Goal: Task Accomplishment & Management: Use online tool/utility

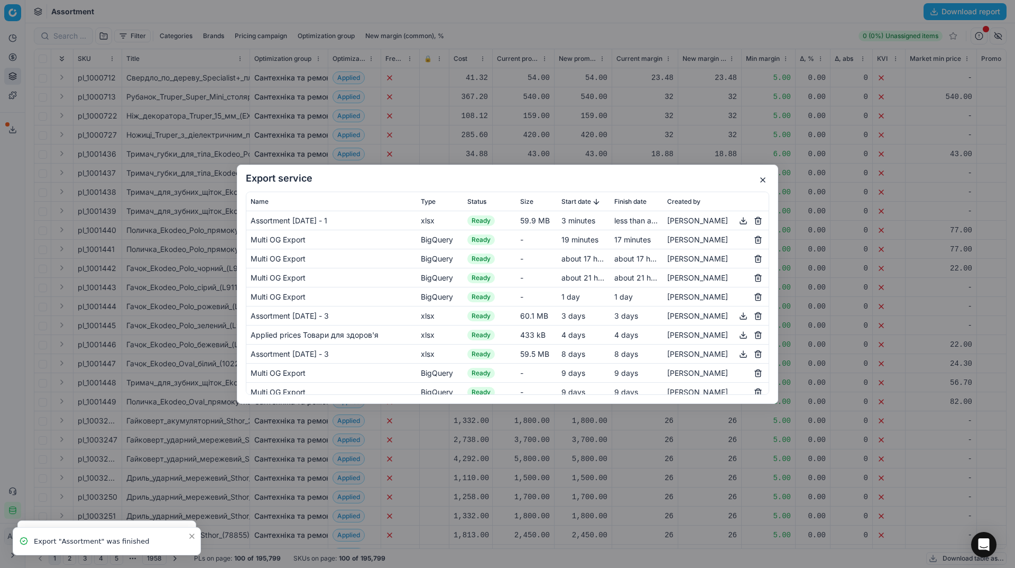
click at [743, 219] on button "button" at bounding box center [743, 220] width 13 height 13
click at [768, 180] on button "button" at bounding box center [763, 179] width 13 height 13
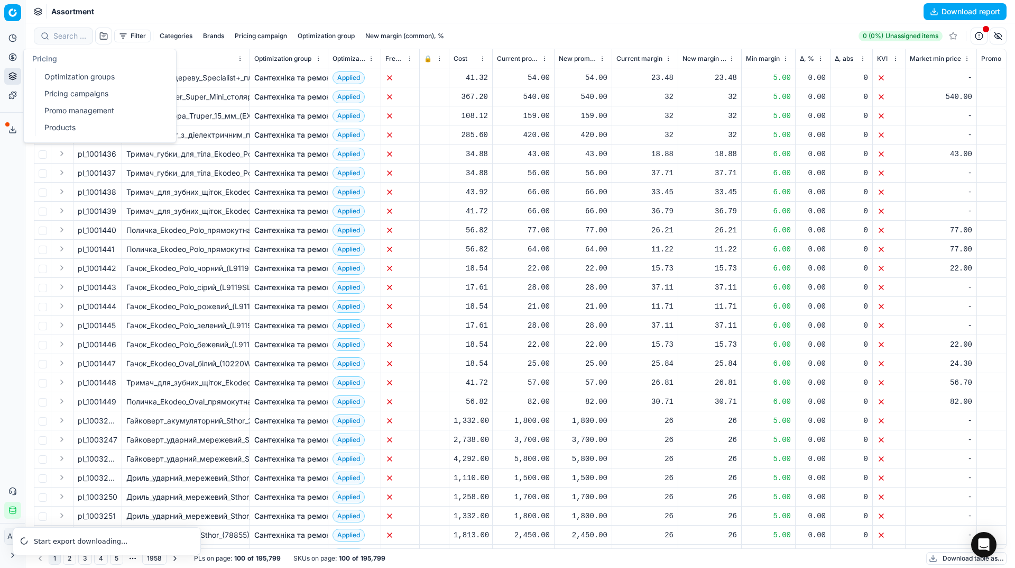
click at [15, 56] on icon at bounding box center [12, 57] width 8 height 8
click at [59, 79] on link "Optimization groups" at bounding box center [101, 76] width 123 height 15
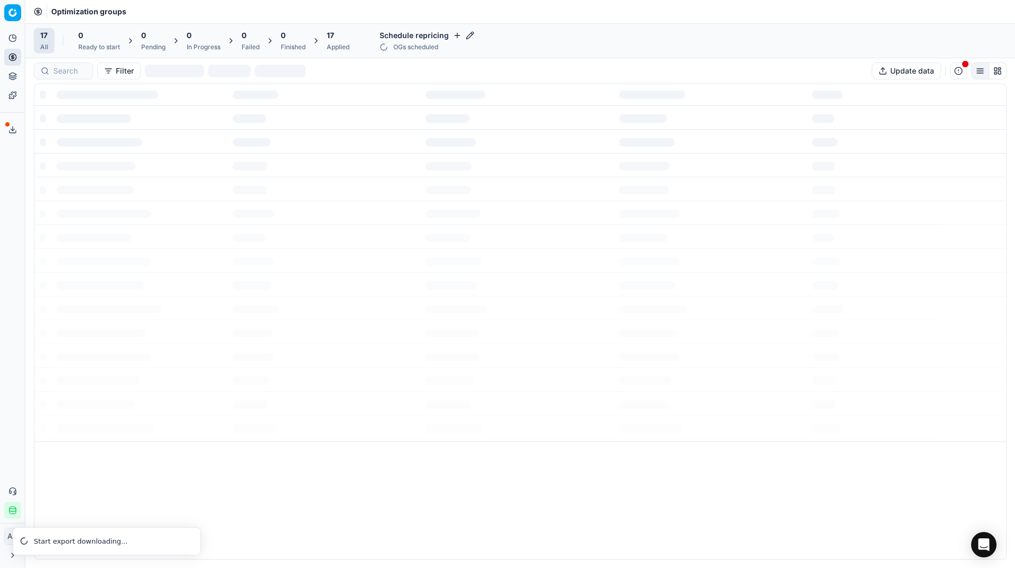
click at [0, 241] on div "Analytics Pricing Product portfolio Templates Export service 28 Contact support…" at bounding box center [12, 273] width 25 height 497
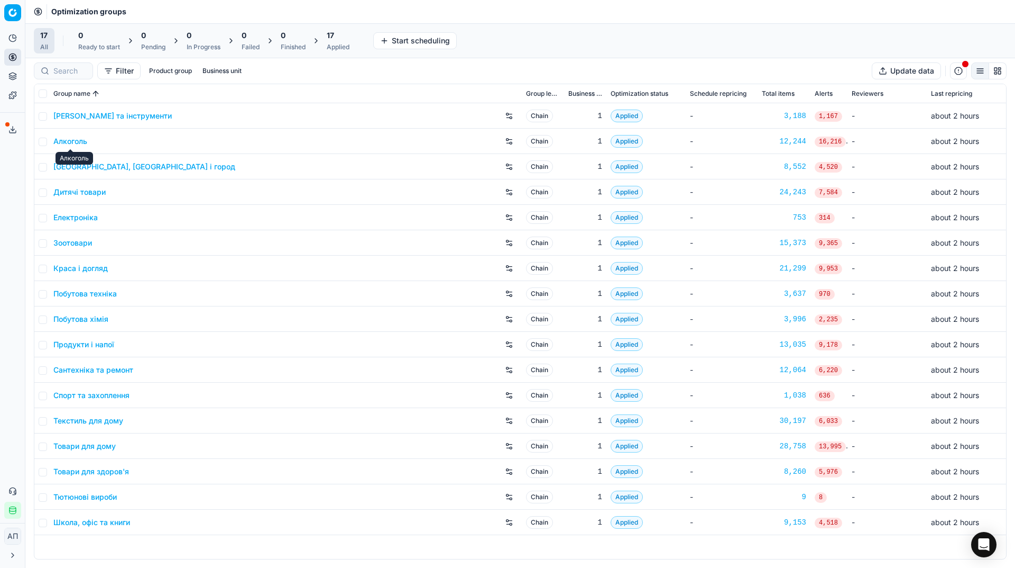
click at [77, 140] on link "Алкоголь" at bounding box center [70, 141] width 34 height 11
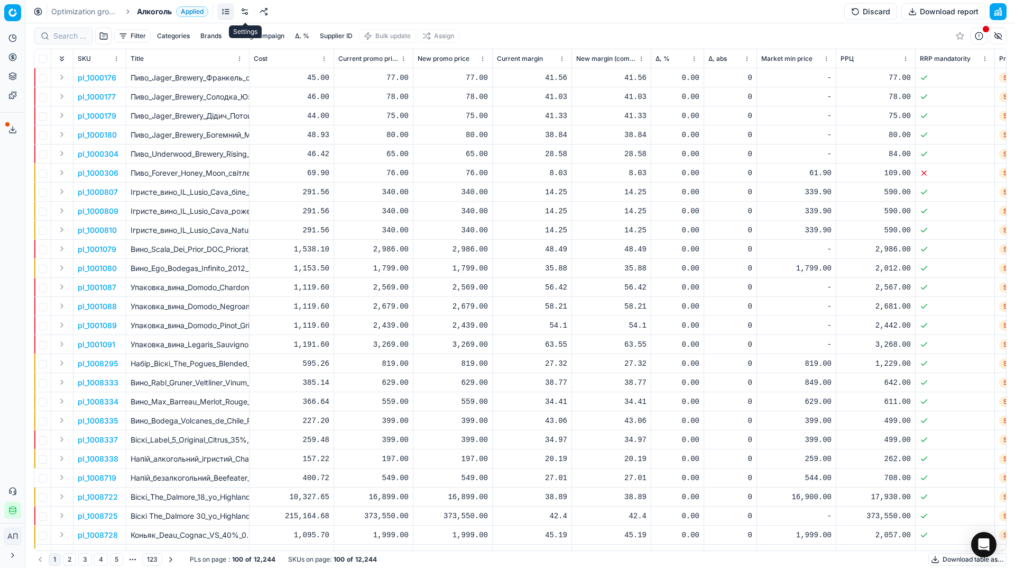
click at [244, 12] on link at bounding box center [244, 11] width 17 height 17
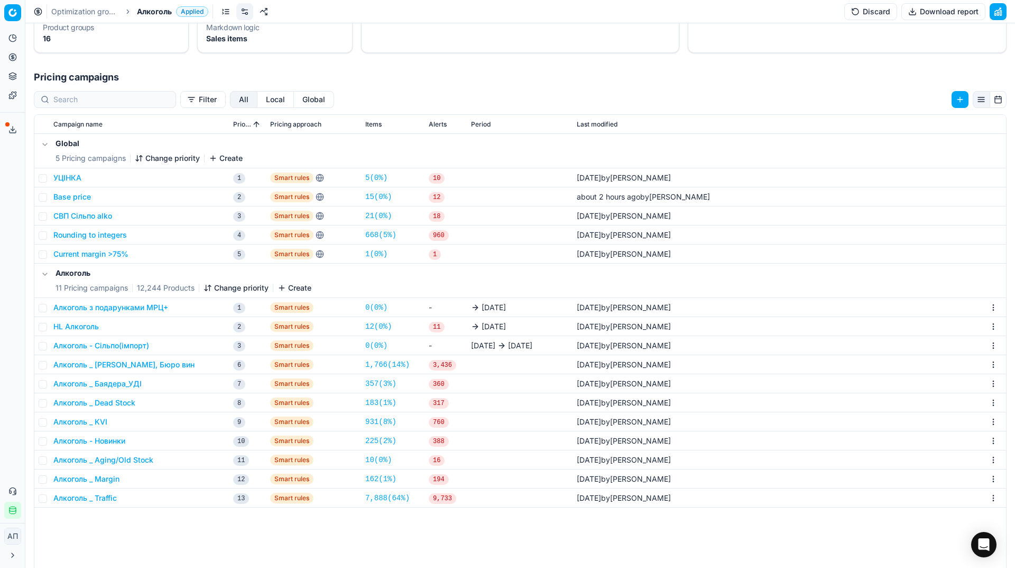
scroll to position [191, 0]
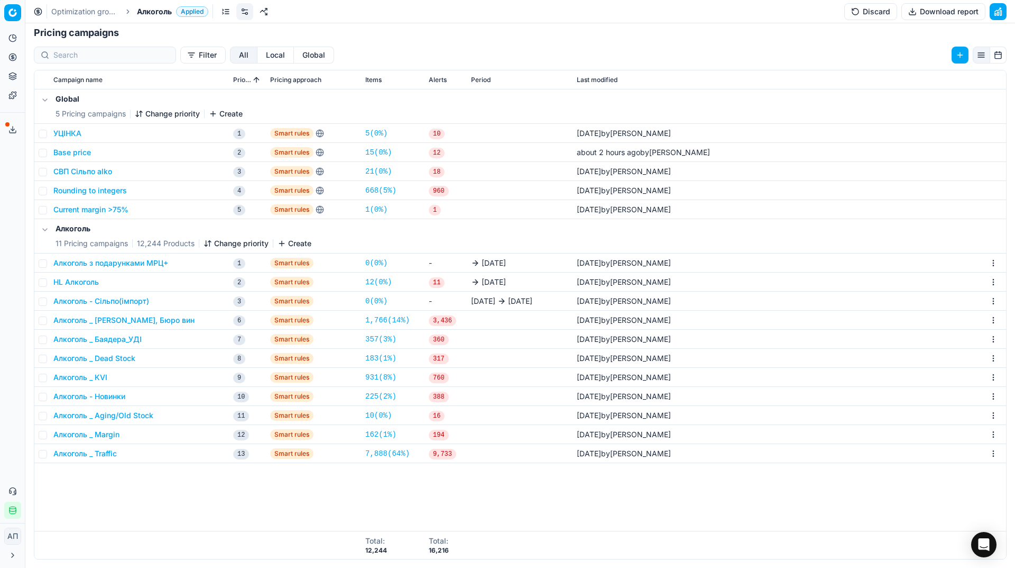
click at [97, 431] on button "Алкоголь _ Margin" at bounding box center [86, 434] width 66 height 11
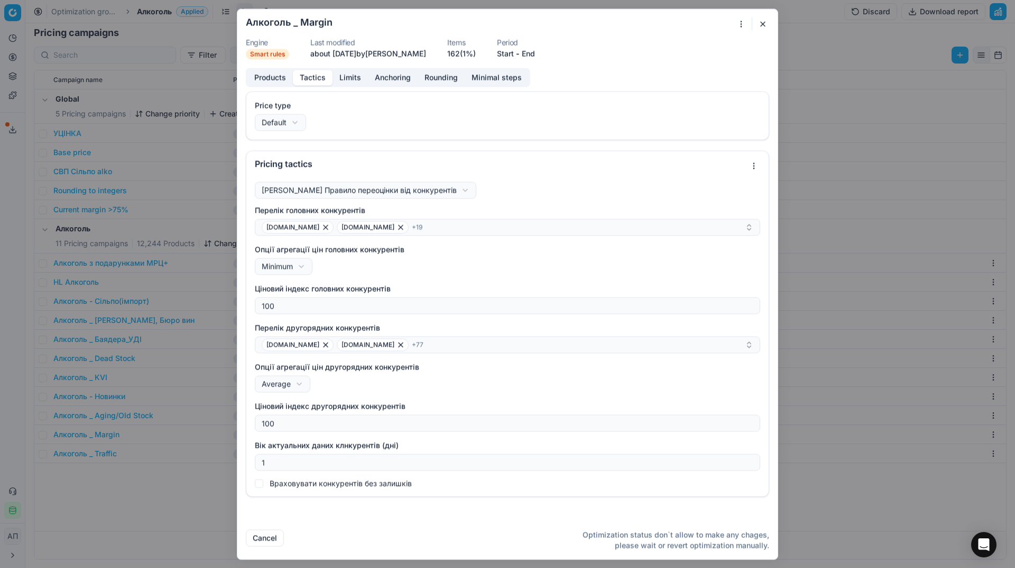
click at [311, 76] on button "Tactics" at bounding box center [313, 77] width 40 height 15
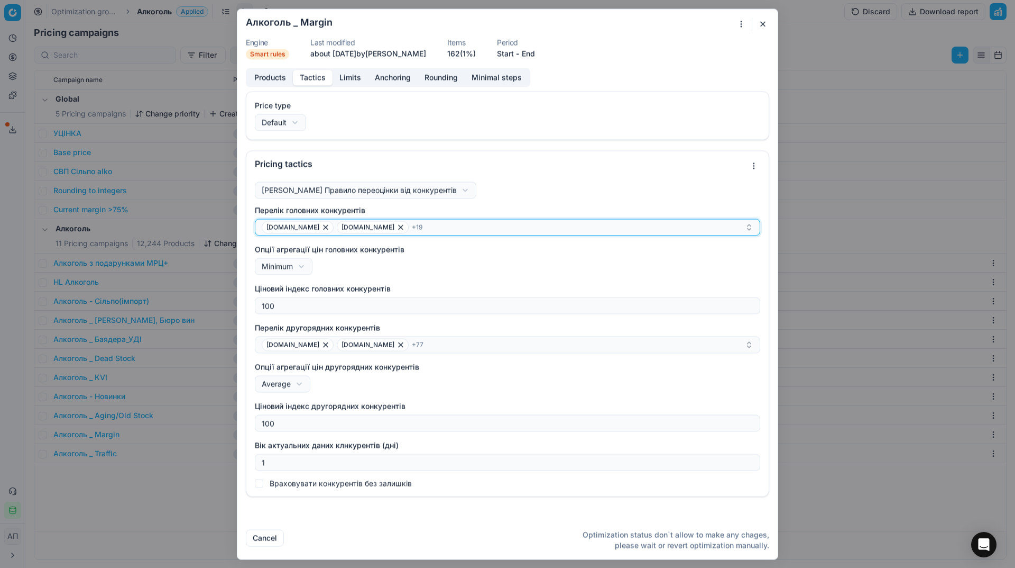
click at [462, 232] on div "alcomag.ua atbmarket.com + 19" at bounding box center [503, 227] width 483 height 13
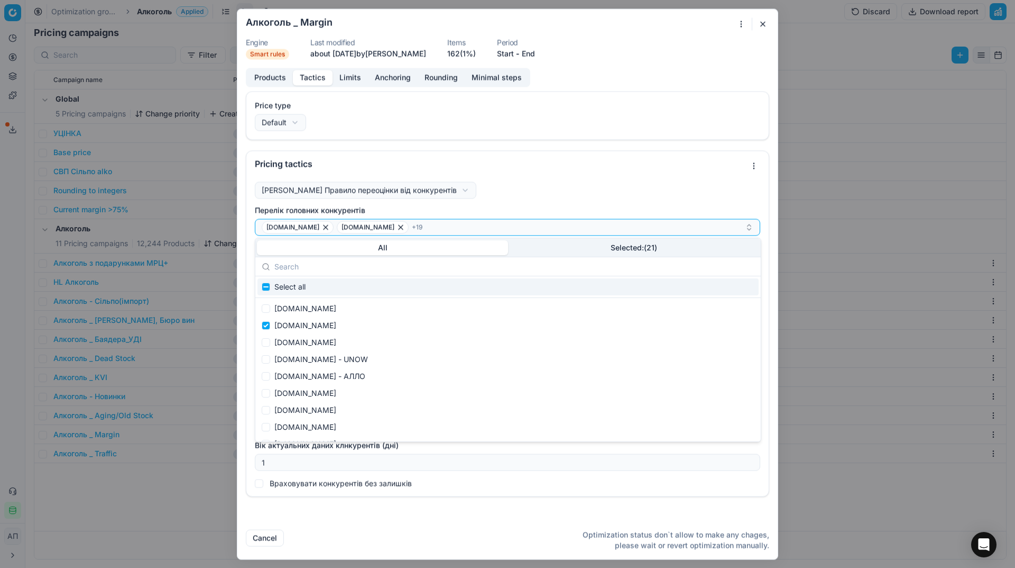
click at [540, 255] on div "All Selected: ( 21 )" at bounding box center [508, 247] width 506 height 19
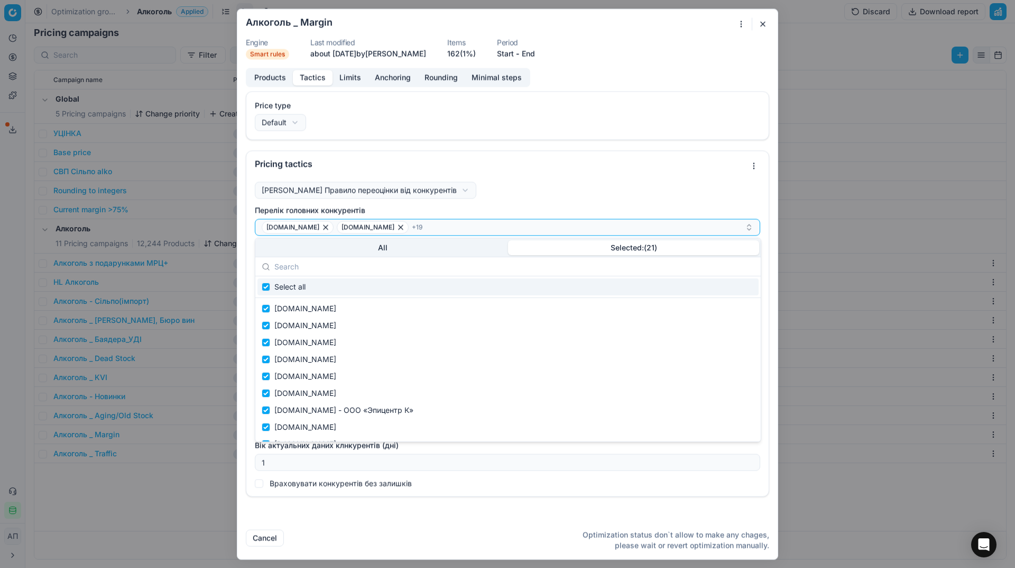
click at [552, 247] on button "Selected: ( 21 )" at bounding box center [633, 247] width 251 height 15
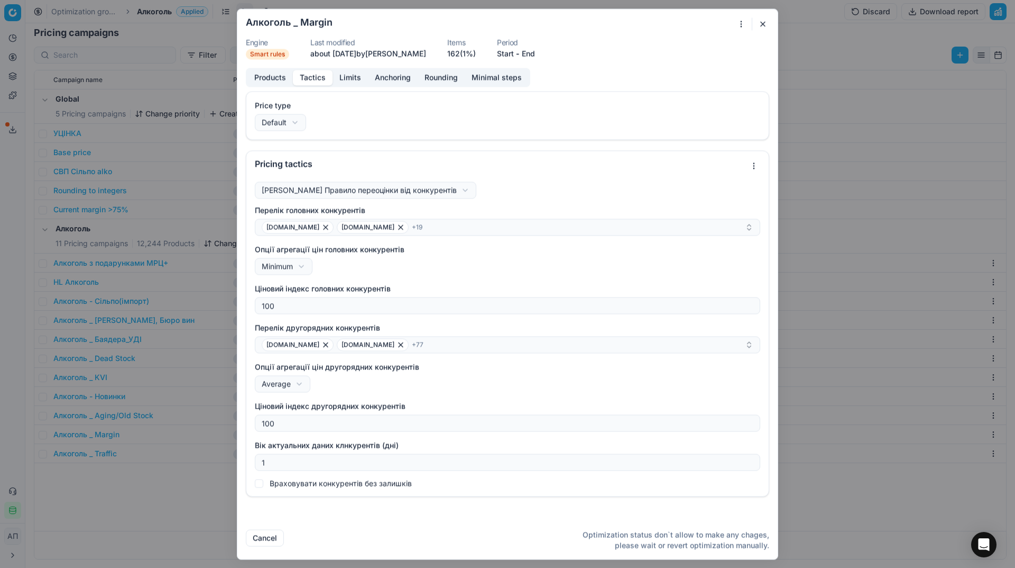
click at [757, 21] on button "button" at bounding box center [763, 23] width 13 height 13
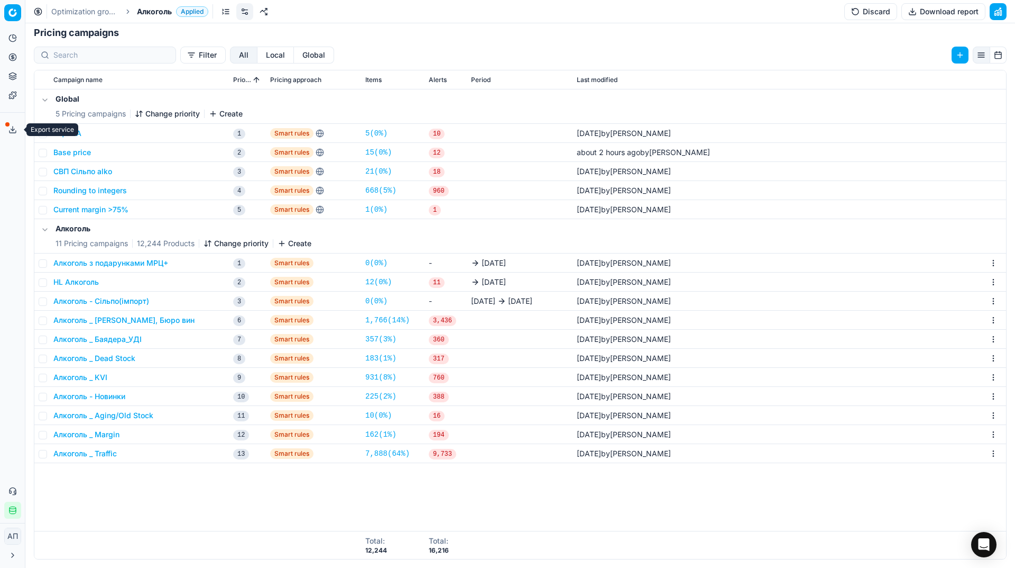
click at [8, 124] on span at bounding box center [7, 124] width 4 height 4
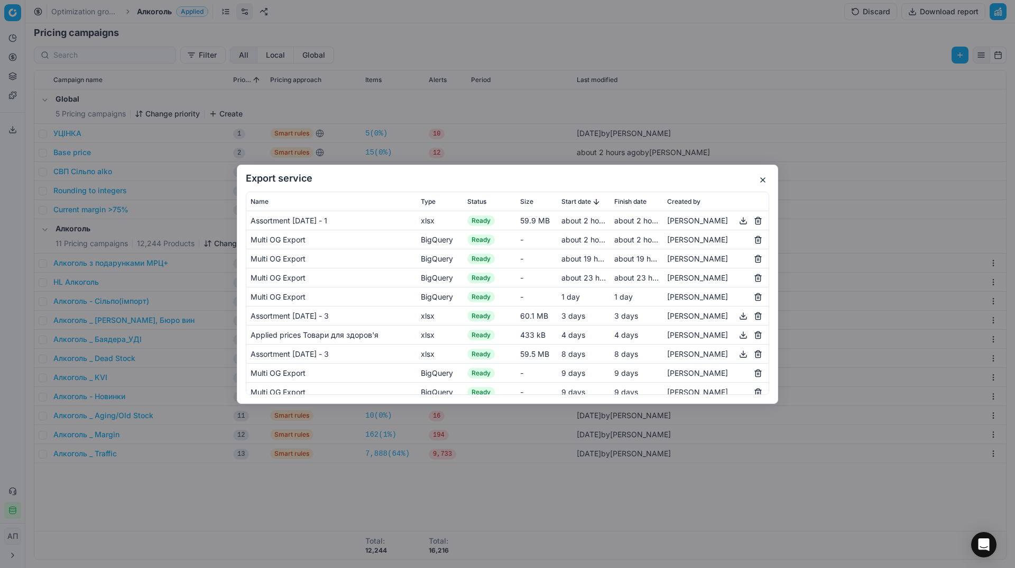
click at [742, 221] on button "button" at bounding box center [743, 220] width 13 height 13
click at [762, 181] on button "button" at bounding box center [763, 179] width 13 height 13
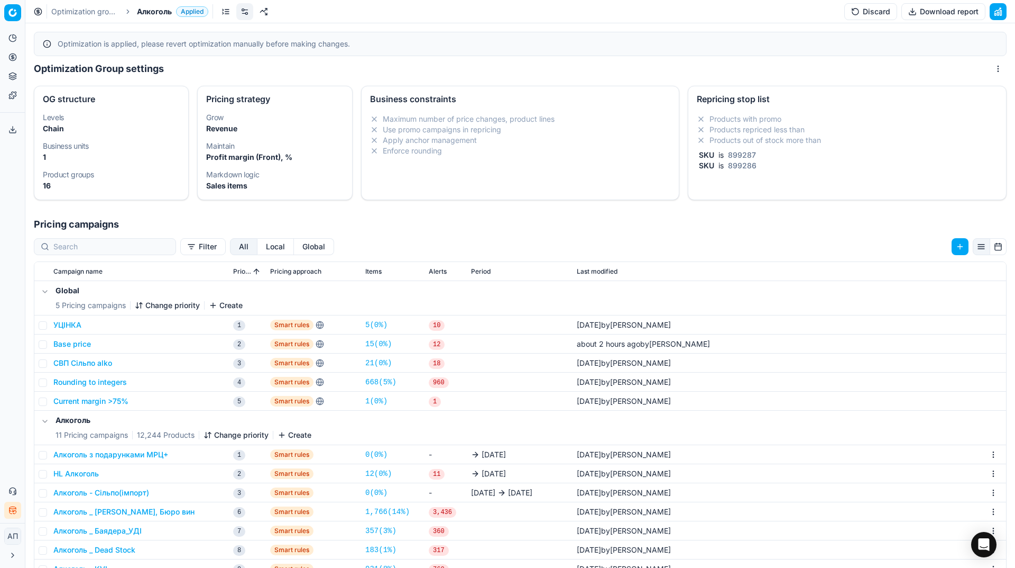
click at [86, 475] on button "HL Алкоголь" at bounding box center [75, 473] width 45 height 11
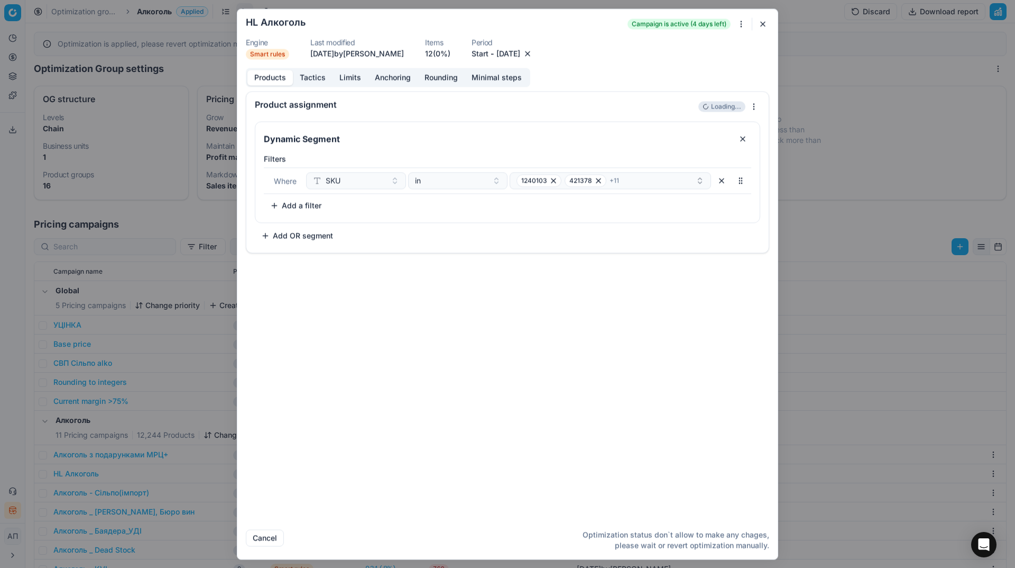
click at [758, 26] on button "button" at bounding box center [763, 23] width 13 height 13
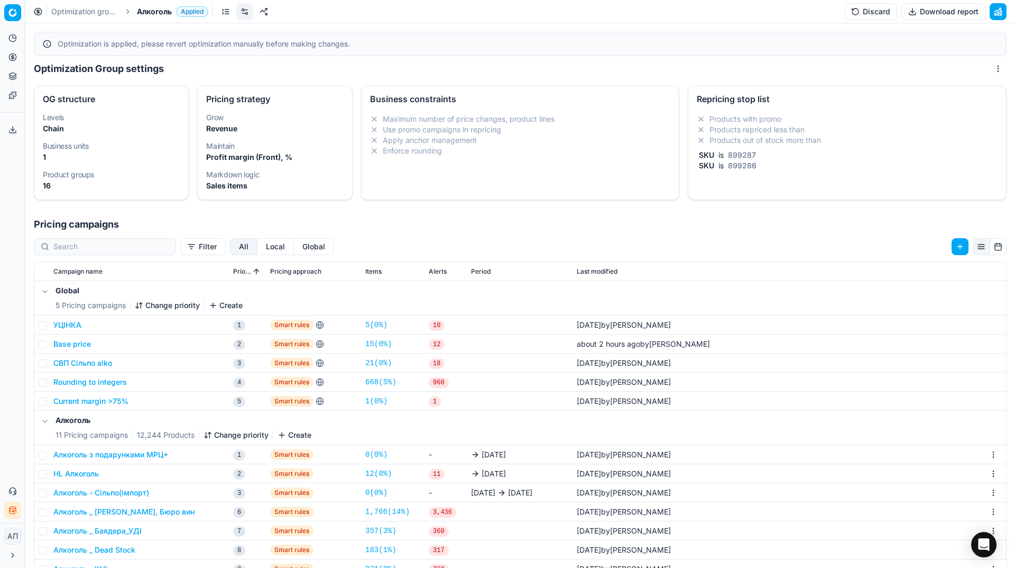
click at [377, 478] on link "12 ( 0% )" at bounding box center [378, 473] width 26 height 11
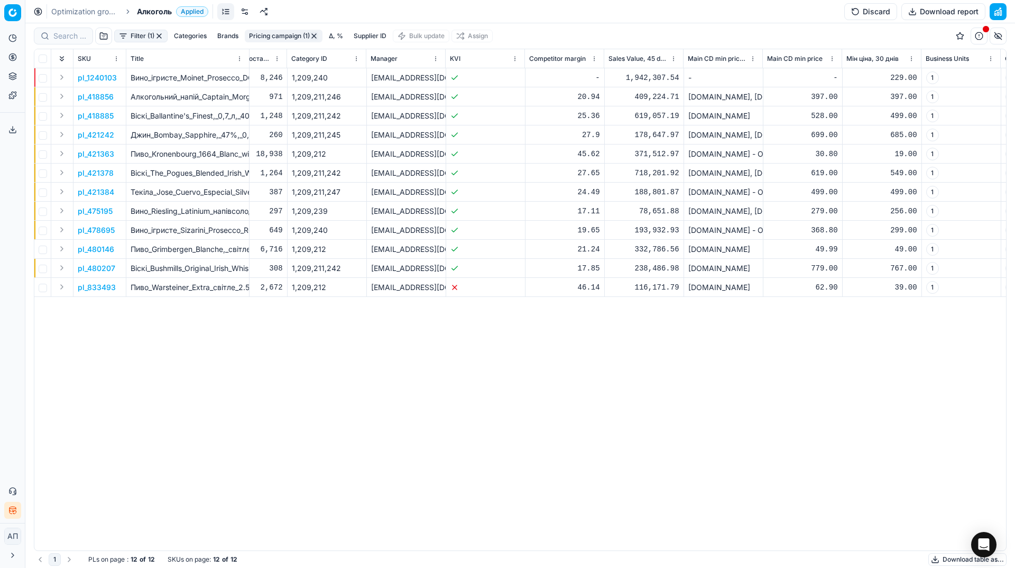
scroll to position [0, 4745]
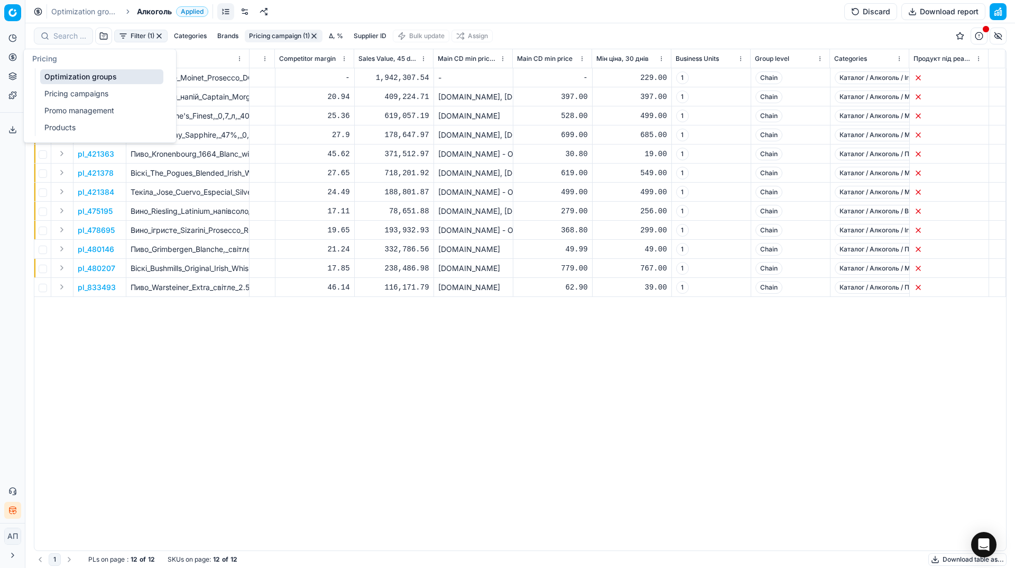
click at [41, 75] on link "Optimization groups" at bounding box center [101, 76] width 123 height 15
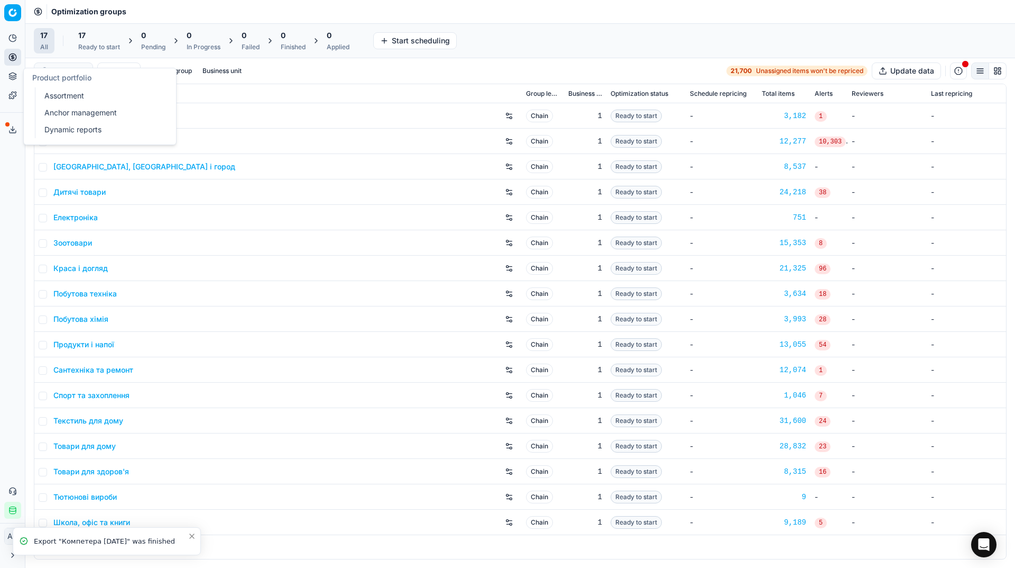
click at [51, 95] on link "Assortment" at bounding box center [101, 95] width 123 height 15
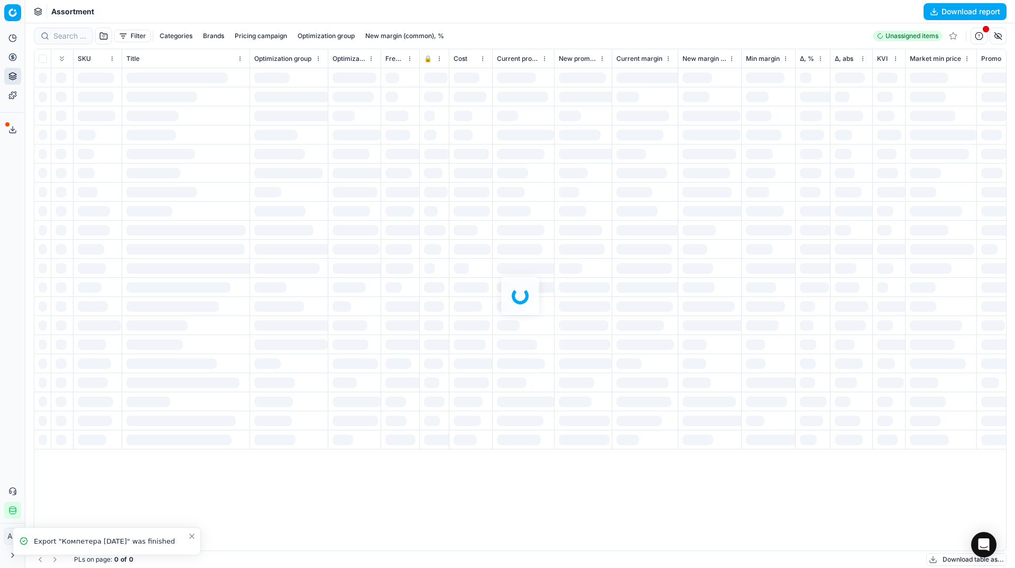
click at [0, 253] on div "Analytics Pricing Product portfolio Templates Export service 28 Contact support…" at bounding box center [12, 273] width 25 height 497
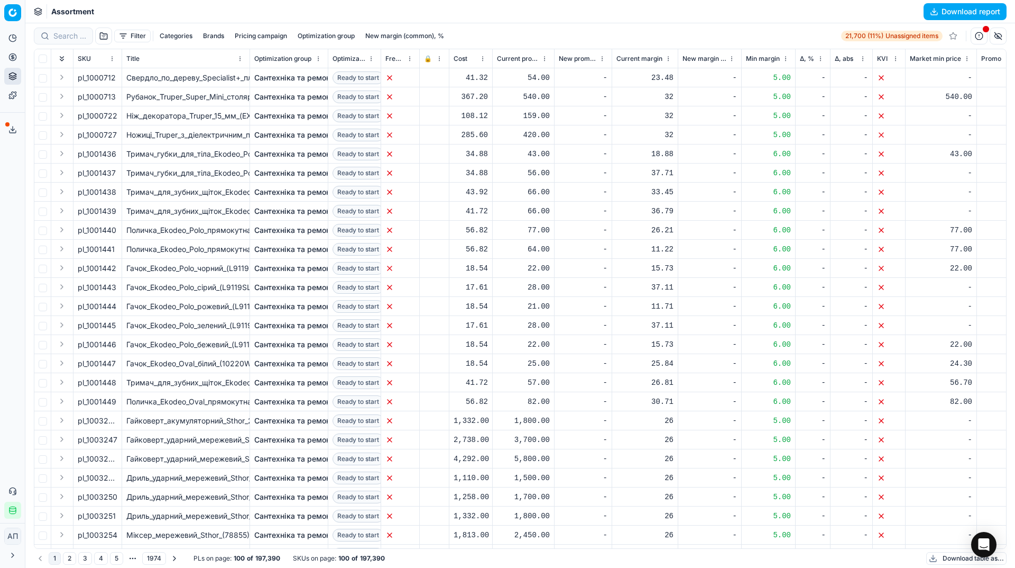
click at [121, 38] on button "Filter" at bounding box center [132, 36] width 36 height 13
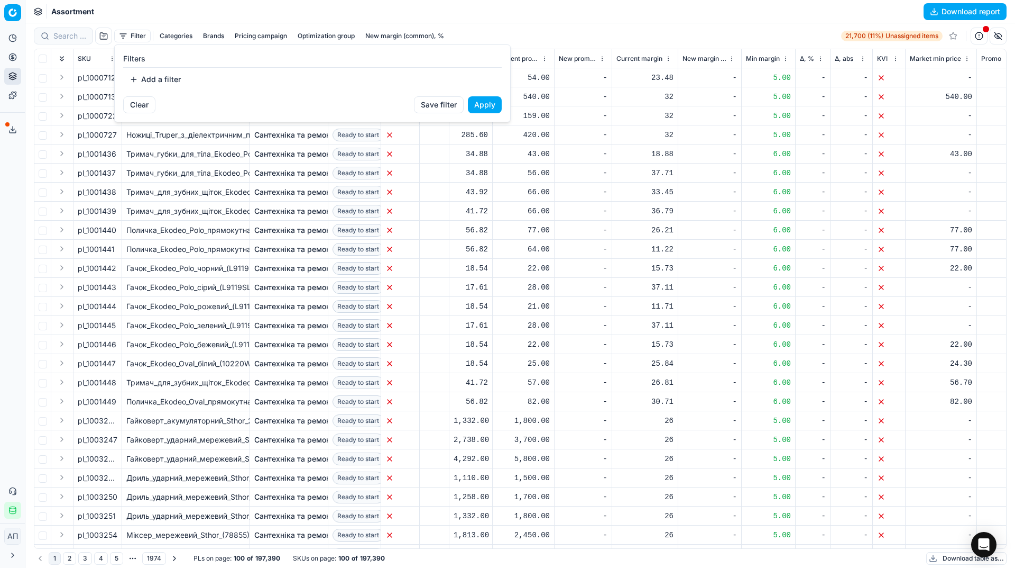
click at [145, 76] on button "Add a filter" at bounding box center [155, 79] width 64 height 17
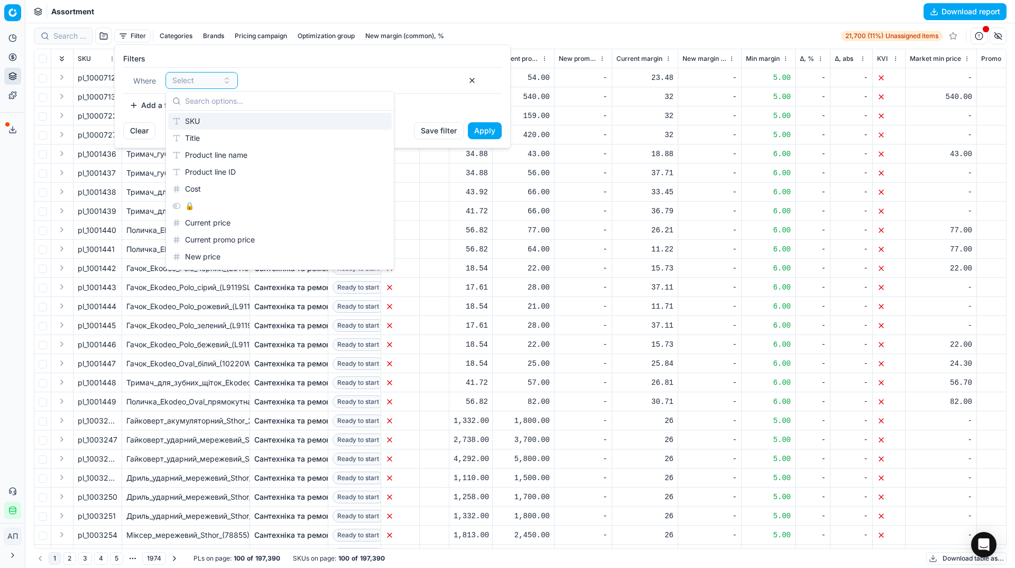
click at [236, 121] on div "SKU" at bounding box center [280, 121] width 224 height 17
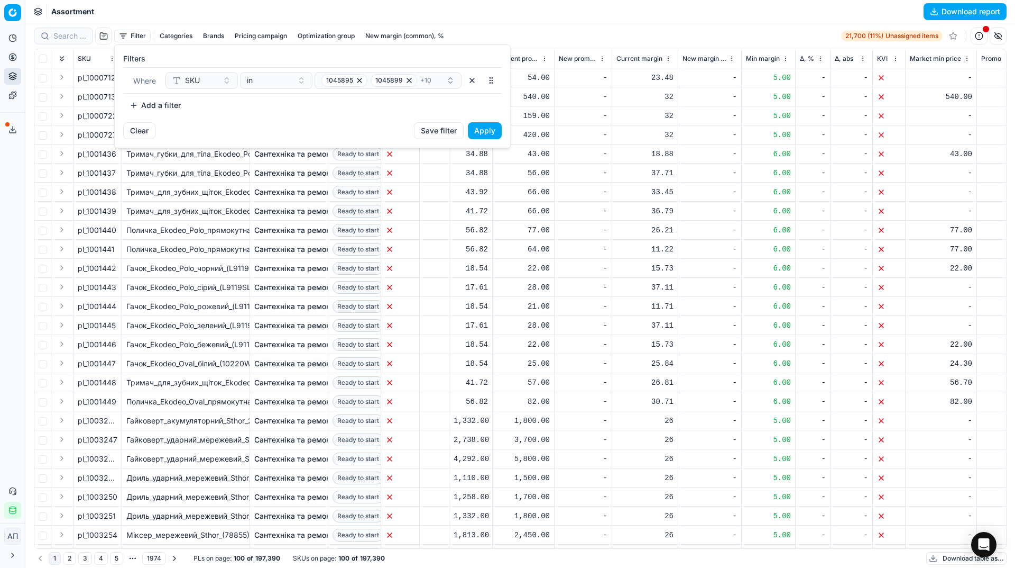
click at [482, 134] on button "Apply" at bounding box center [485, 130] width 34 height 17
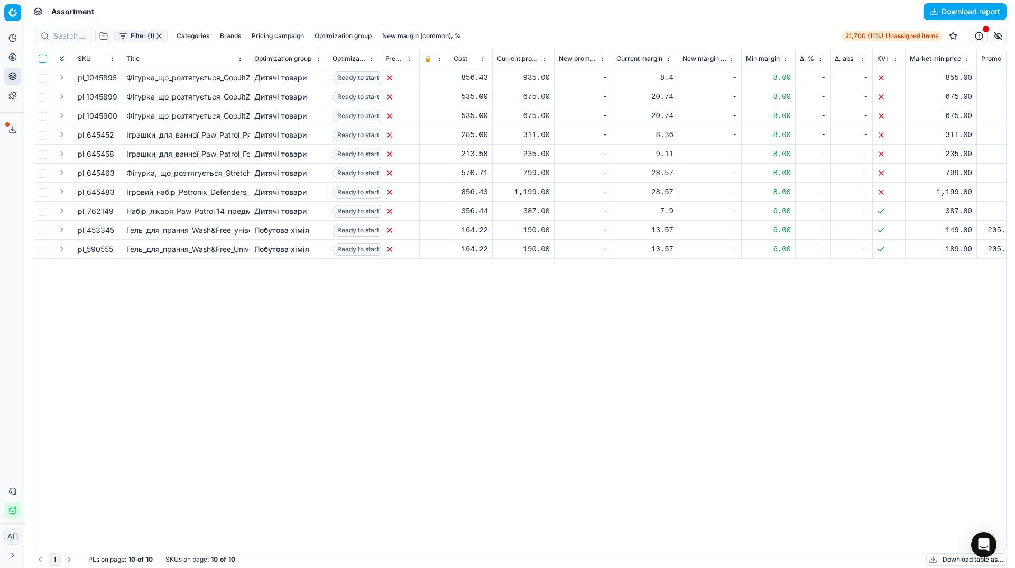
click at [40, 60] on input "checkbox" at bounding box center [43, 58] width 8 height 8
checkbox input "true"
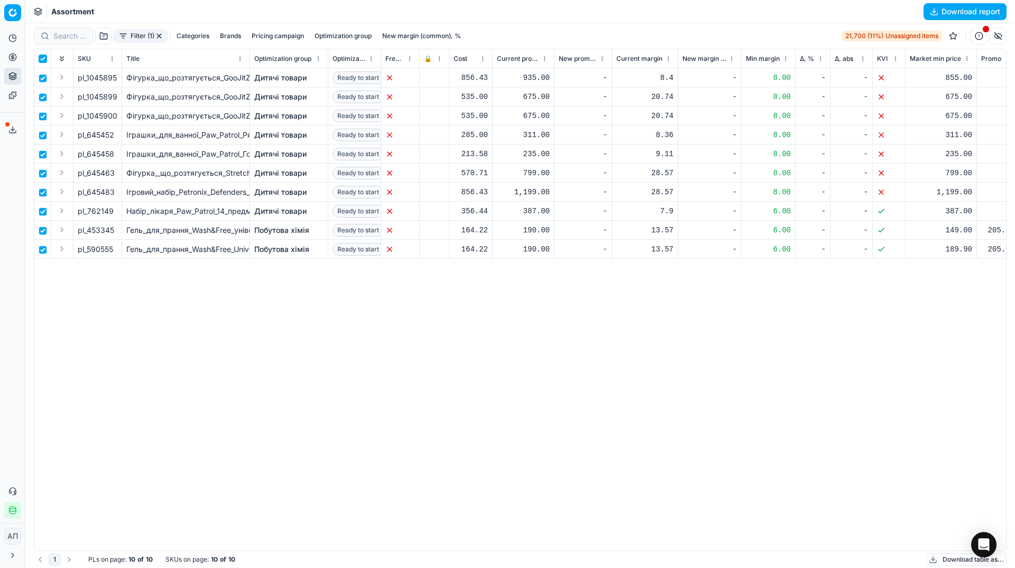
checkbox input "true"
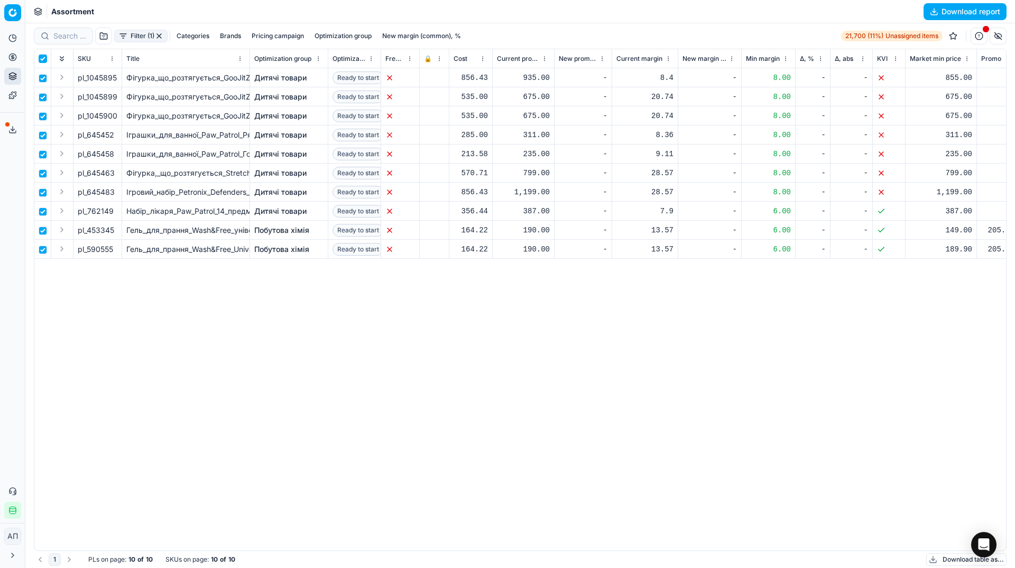
checkbox input "true"
click at [499, 34] on html "Pricing platform Analytics Pricing Product portfolio Templates Export service 2…" at bounding box center [507, 284] width 1015 height 568
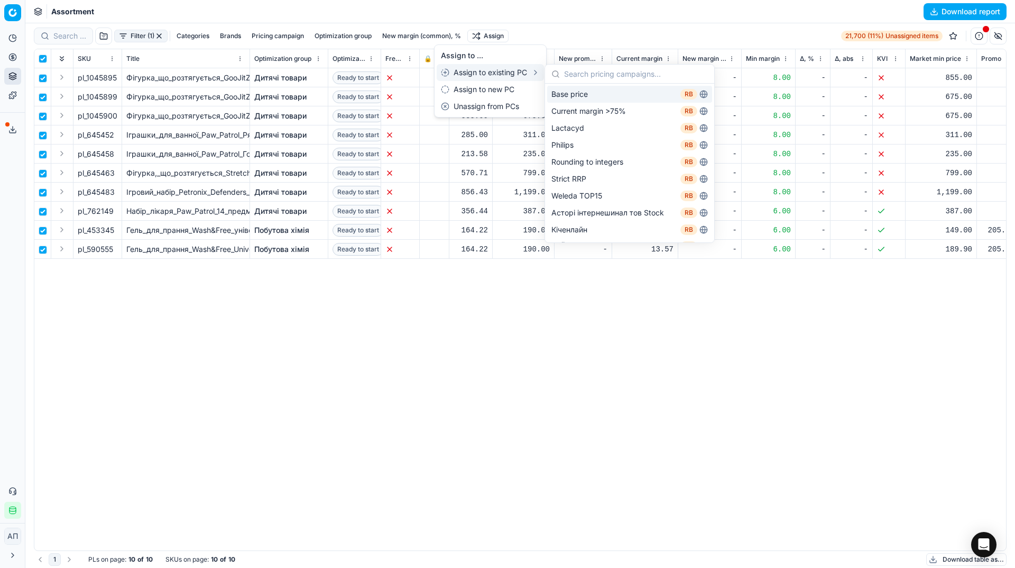
click at [593, 95] on div "Base price RB" at bounding box center [629, 94] width 165 height 17
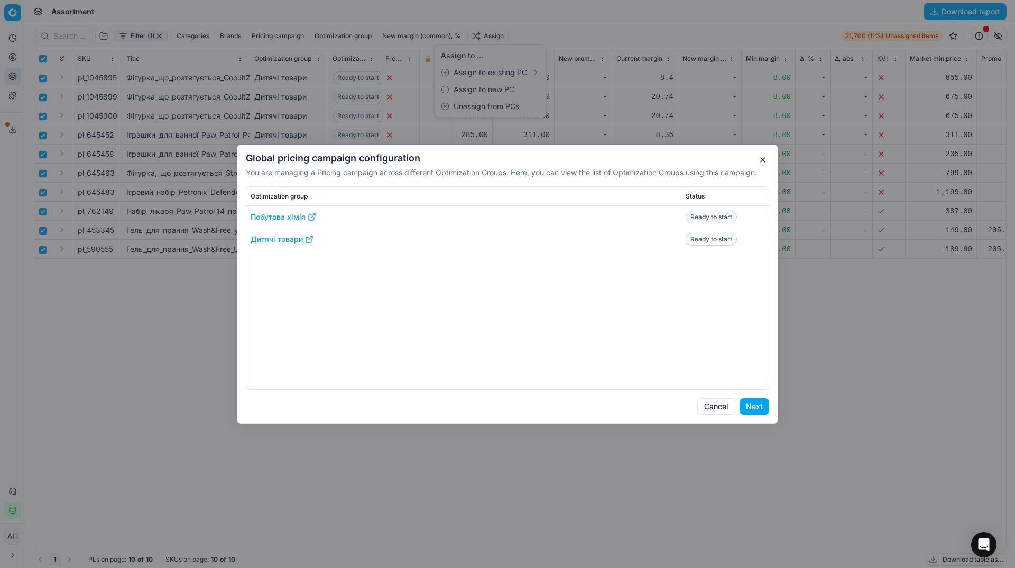
click at [753, 404] on button "Next" at bounding box center [755, 406] width 30 height 17
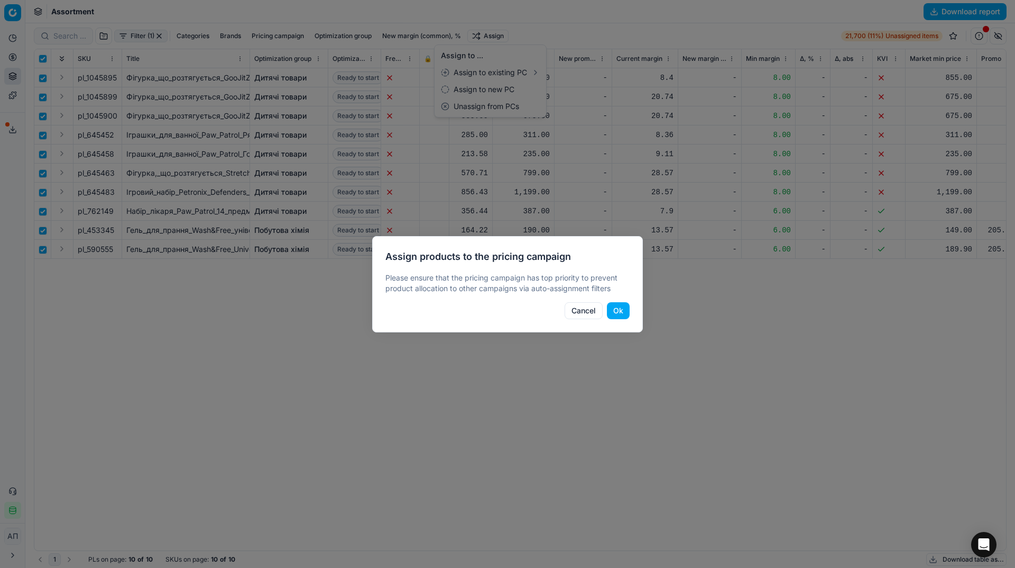
click at [618, 313] on button "Ok" at bounding box center [618, 310] width 23 height 17
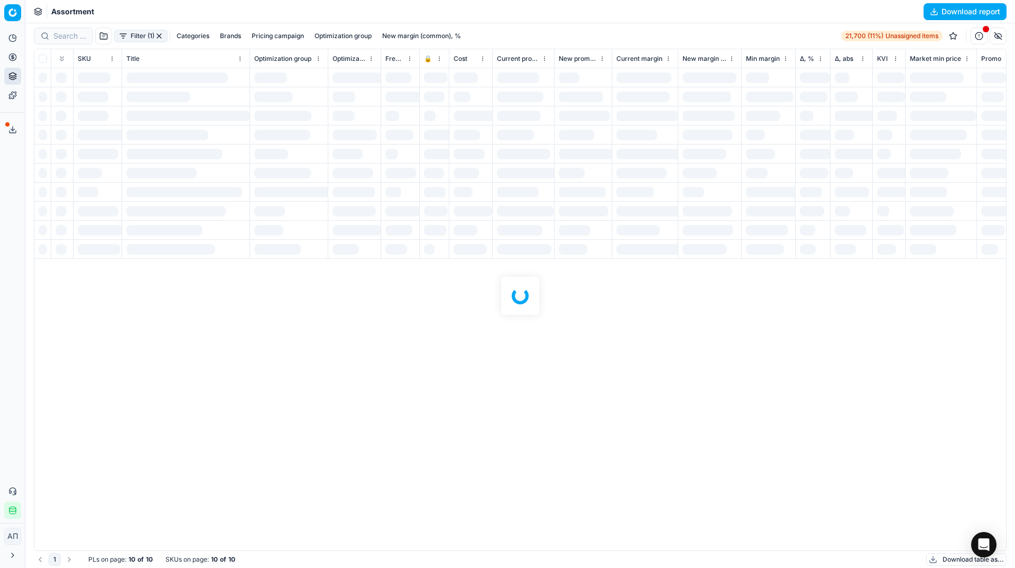
checkbox input "false"
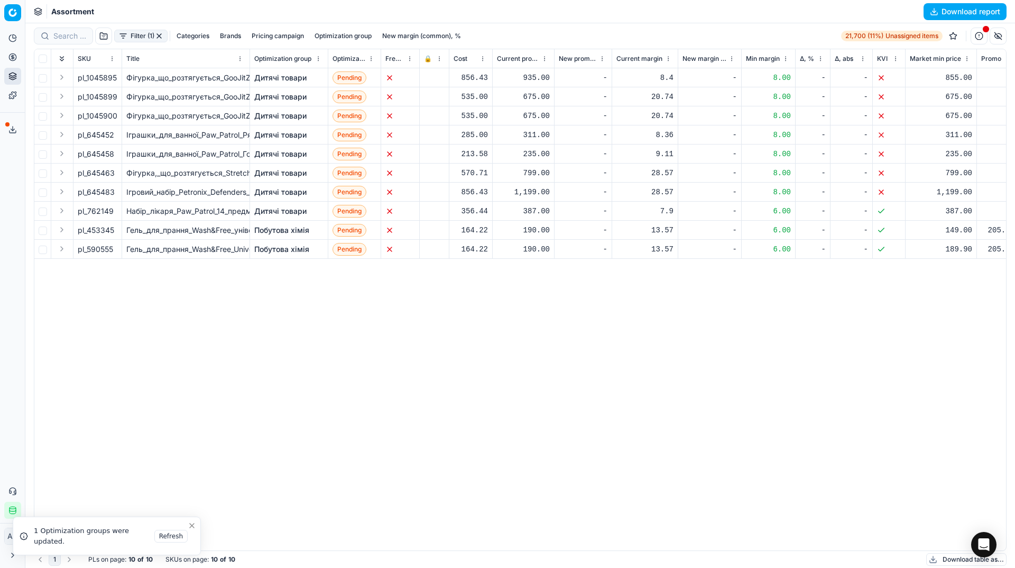
click at [166, 397] on div "pl_1045895 Фігурка_що_розтягується_GooJitZu_Heroes_of_Goo_Jit_Zu_Stretch_Strike…" at bounding box center [520, 309] width 972 height 482
click at [61, 80] on link "Optimization groups" at bounding box center [101, 76] width 123 height 15
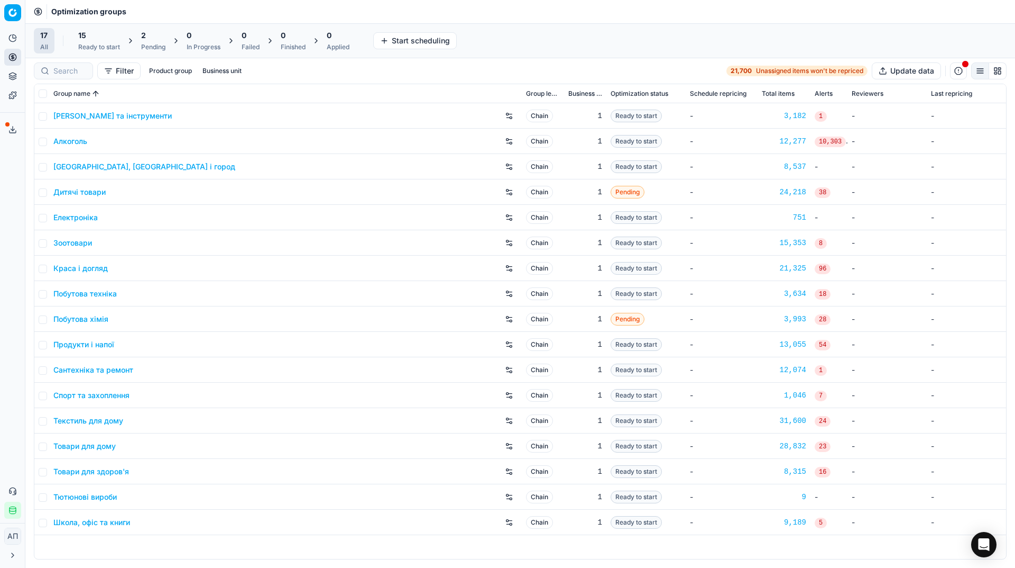
click at [136, 43] on div "2 Pending" at bounding box center [153, 40] width 37 height 25
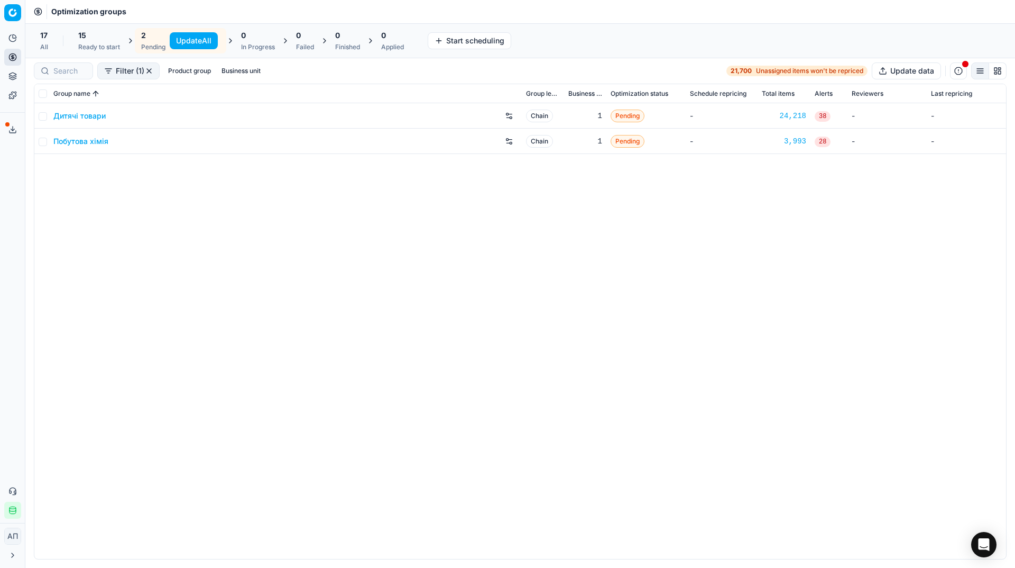
click at [197, 42] on button "Update All" at bounding box center [194, 40] width 48 height 17
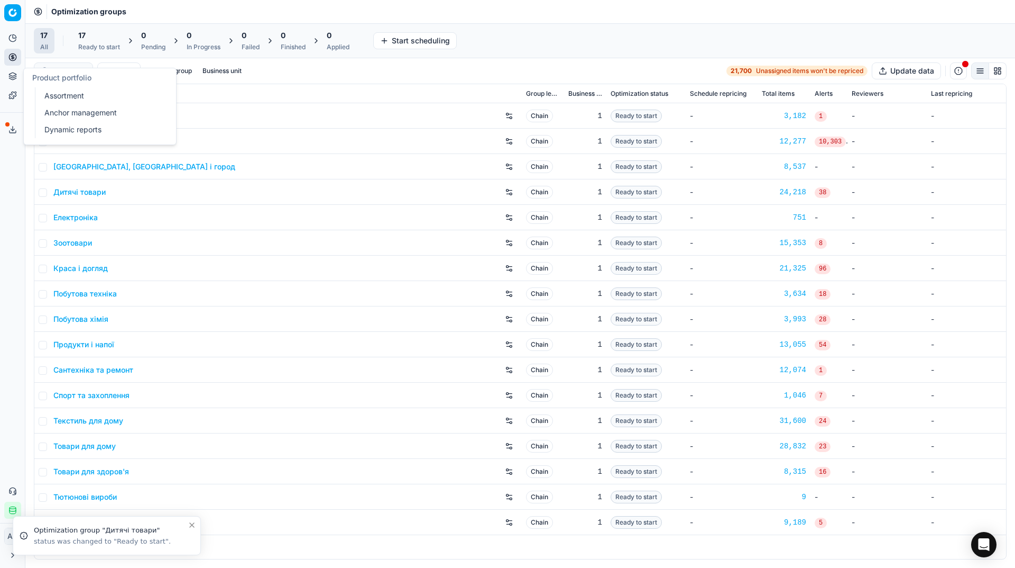
click at [43, 96] on link "Assortment" at bounding box center [101, 95] width 123 height 15
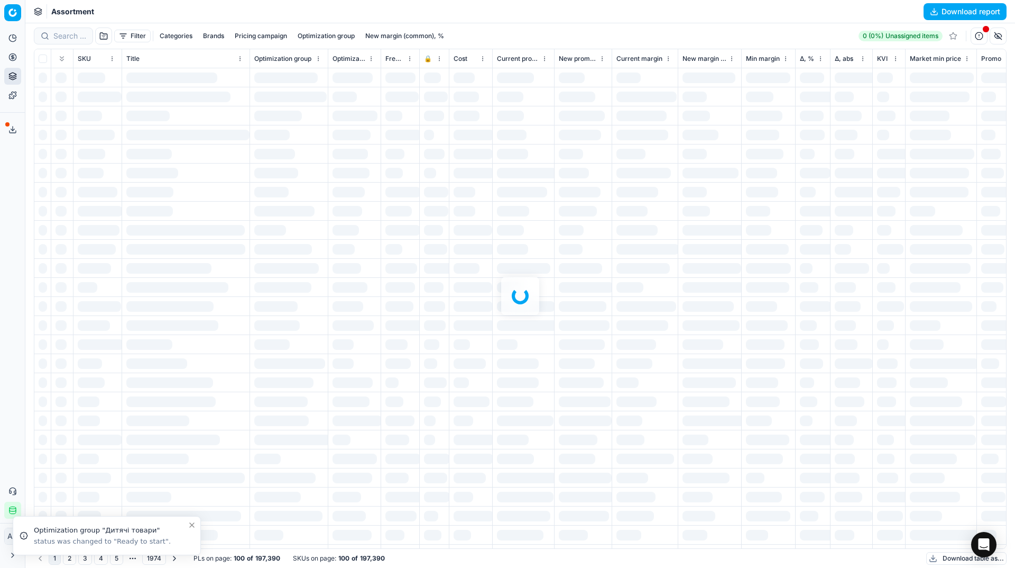
click at [19, 171] on div "Analytics Pricing Product portfolio Templates Export service 28 Contact support…" at bounding box center [12, 273] width 25 height 497
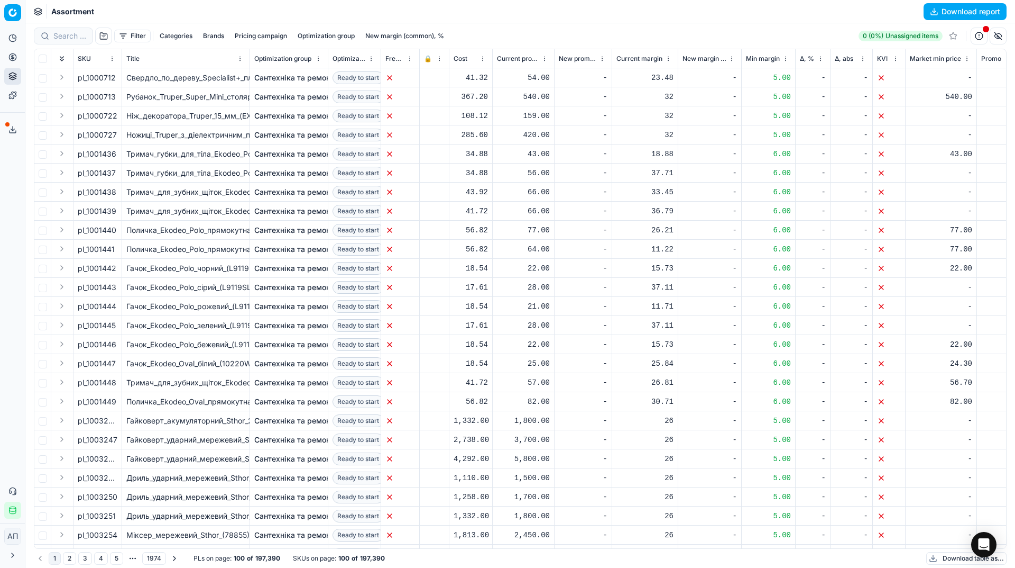
click at [104, 36] on button "button" at bounding box center [103, 36] width 17 height 17
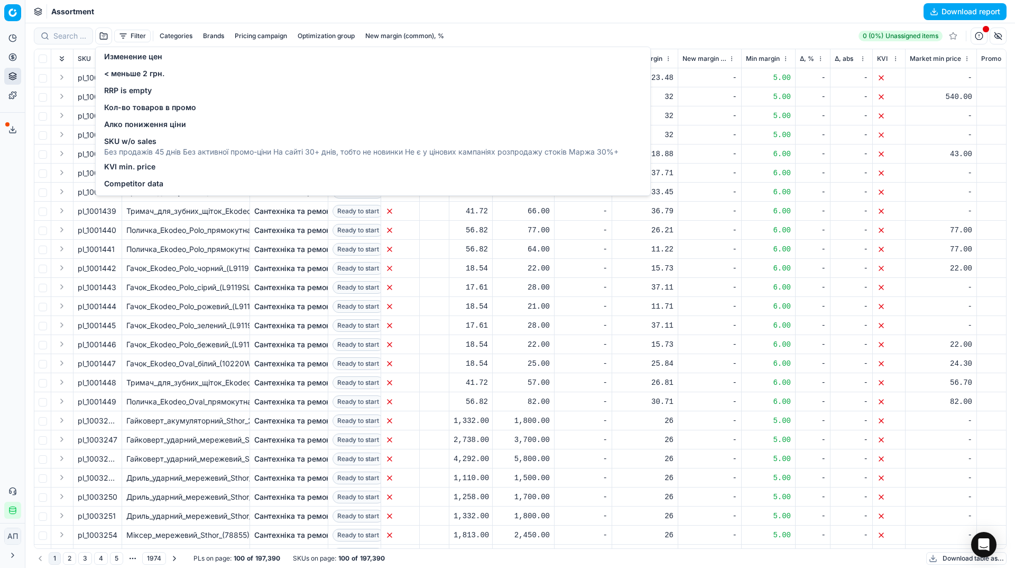
click at [123, 35] on button "Filter" at bounding box center [132, 36] width 36 height 13
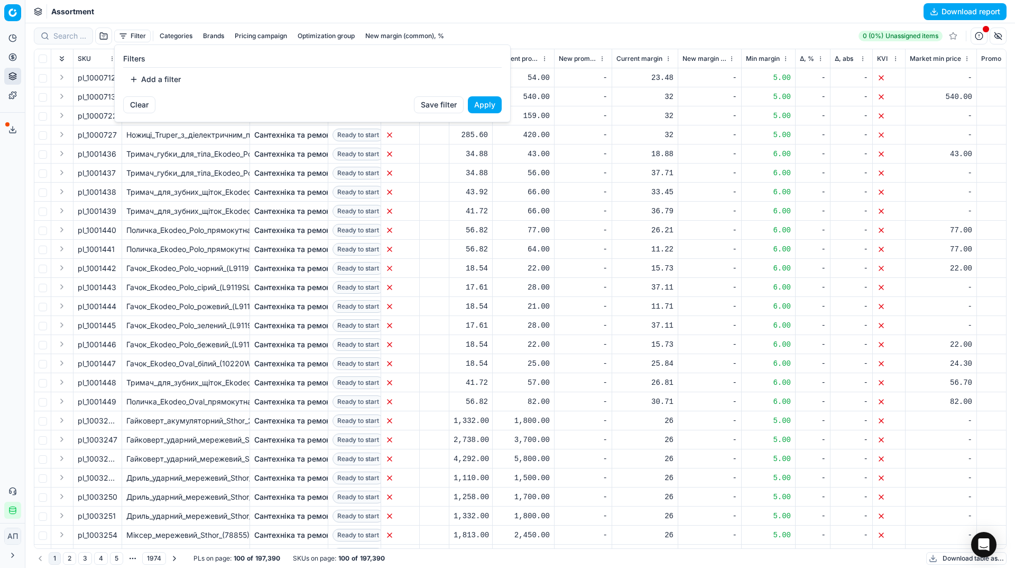
click at [139, 77] on button "Add a filter" at bounding box center [155, 79] width 64 height 17
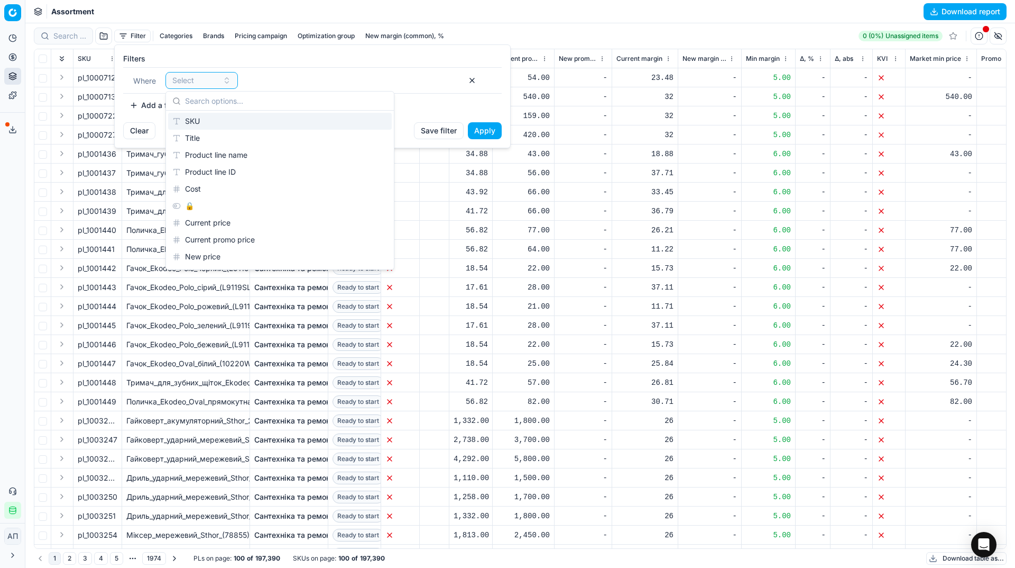
type input "1202527 1202533 1202535 1202522 1202520 1202497"
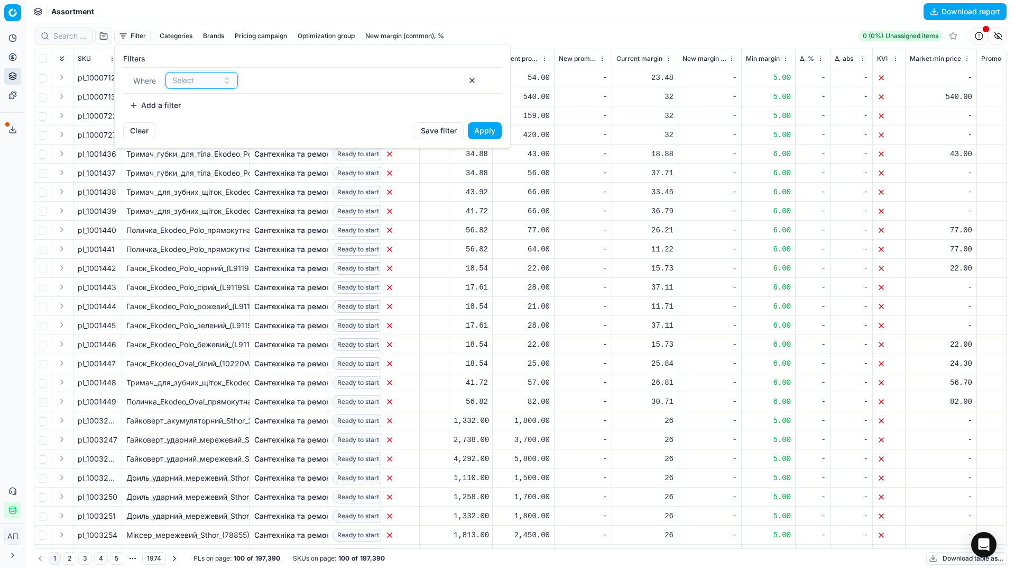
click at [215, 84] on div "Select" at bounding box center [195, 80] width 46 height 11
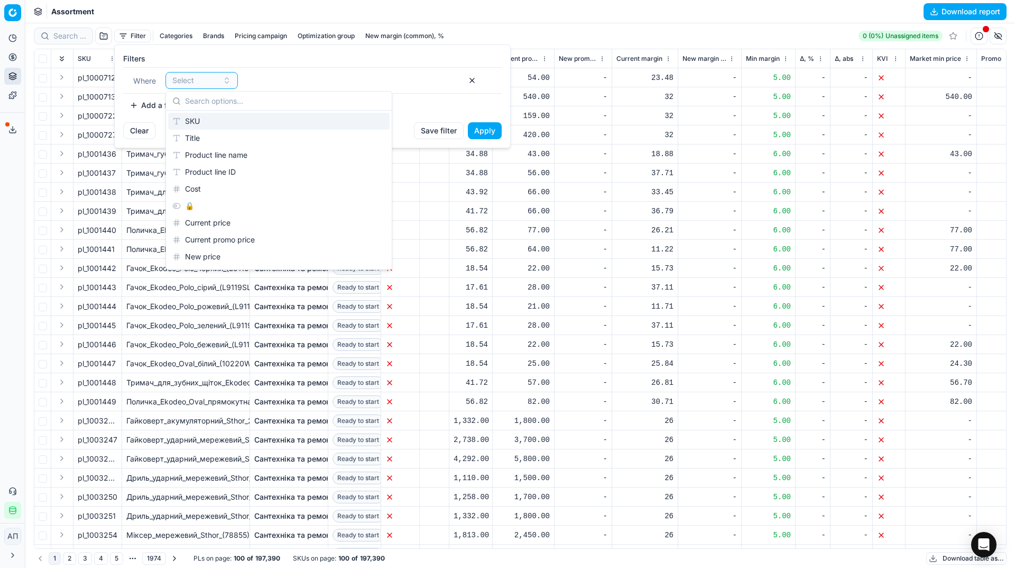
click at [212, 124] on div "SKU" at bounding box center [280, 121] width 224 height 17
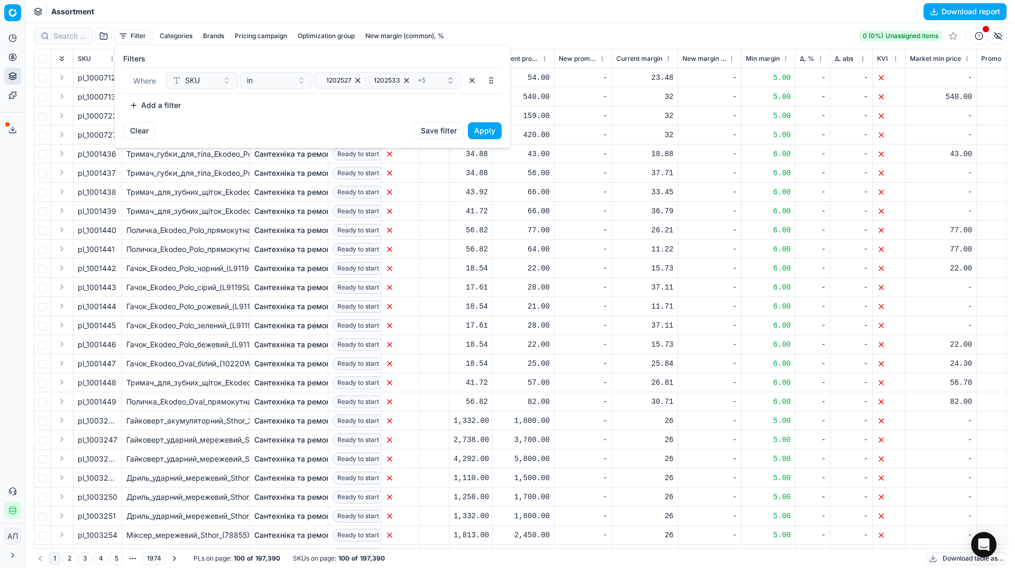
click at [488, 129] on button "Apply" at bounding box center [485, 130] width 34 height 17
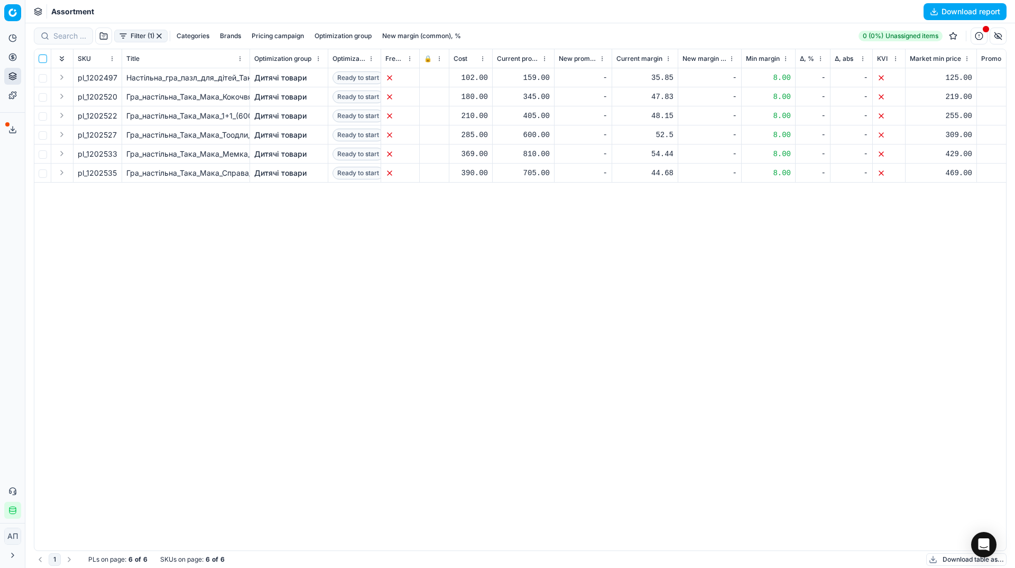
click at [42, 57] on input "checkbox" at bounding box center [43, 58] width 8 height 8
checkbox input "true"
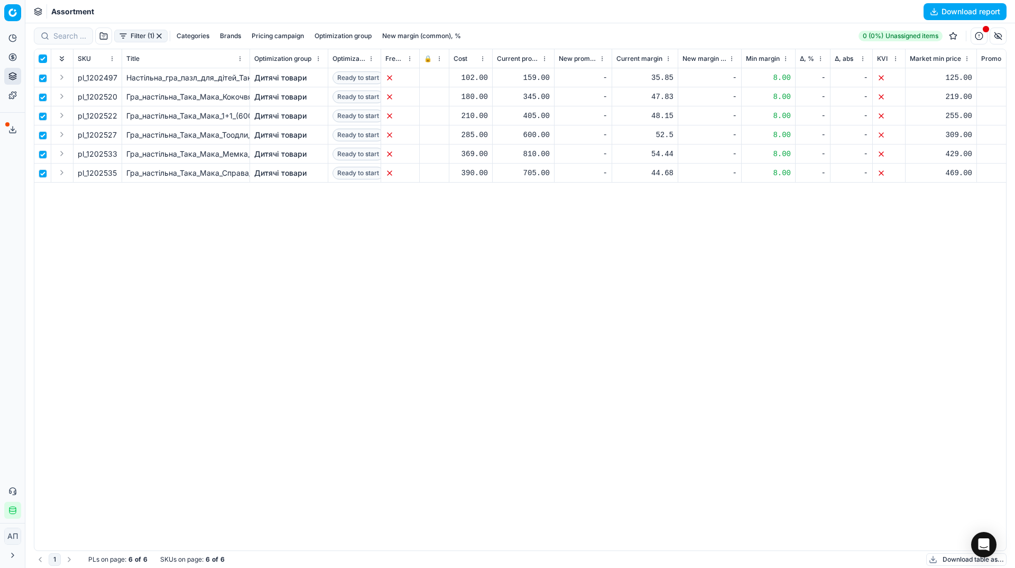
checkbox input "true"
click at [482, 38] on html "Pricing platform Analytics Pricing Product portfolio Templates Export service 2…" at bounding box center [507, 284] width 1015 height 568
click at [510, 105] on div "Unassign from PCs" at bounding box center [490, 106] width 107 height 17
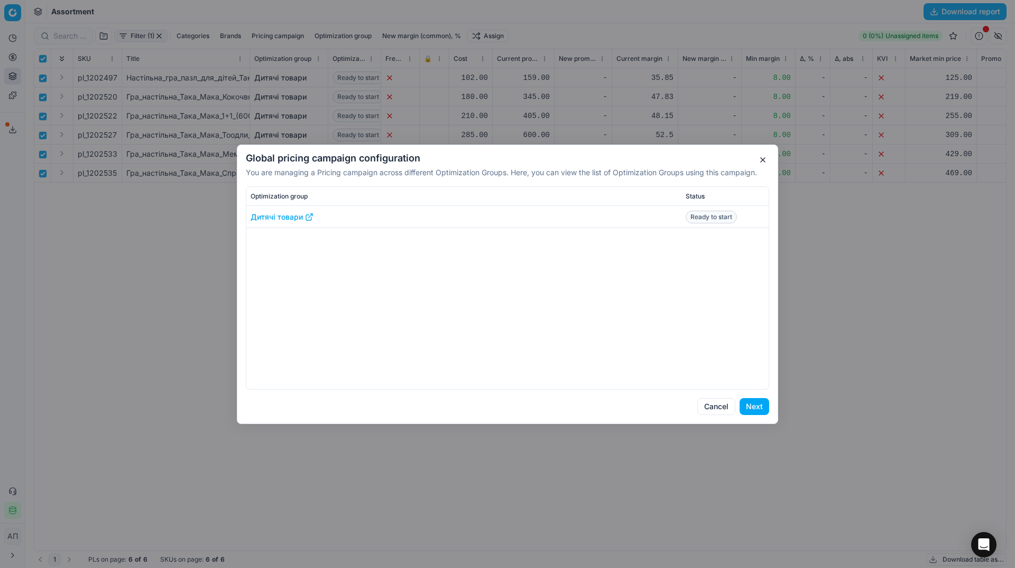
click at [754, 402] on button "Next" at bounding box center [755, 406] width 30 height 17
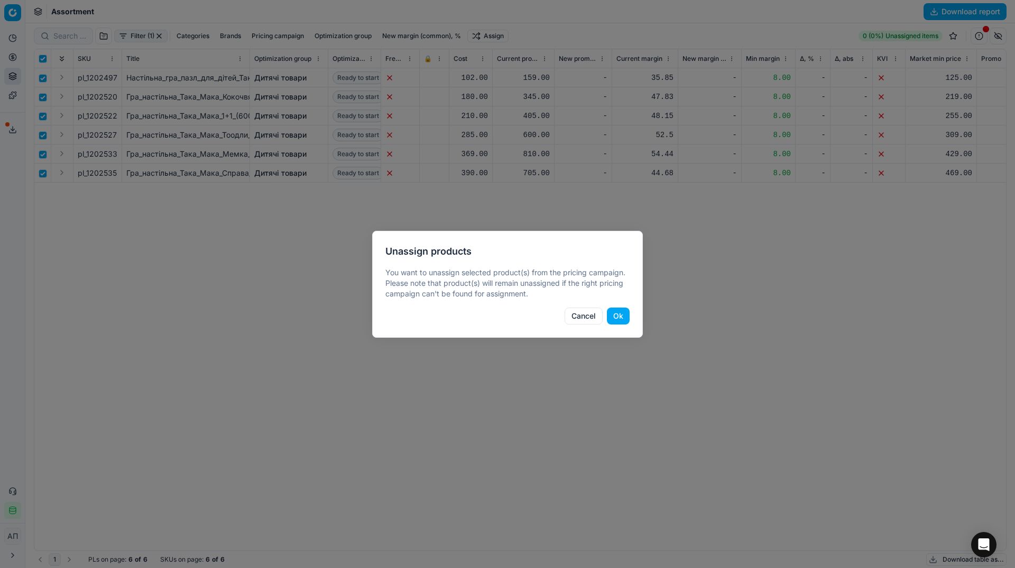
click at [619, 315] on button "Ok" at bounding box center [618, 315] width 23 height 17
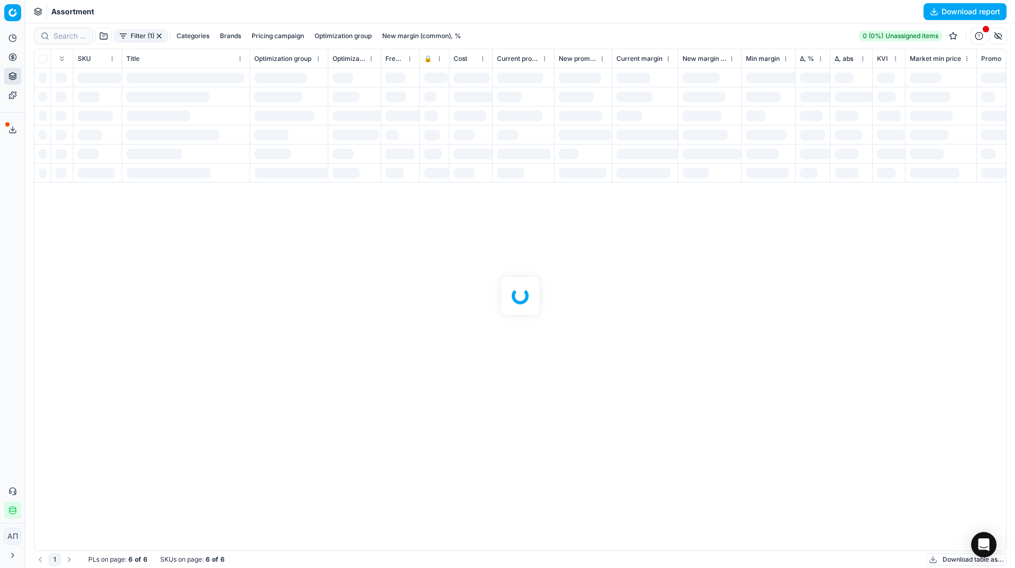
checkbox input "false"
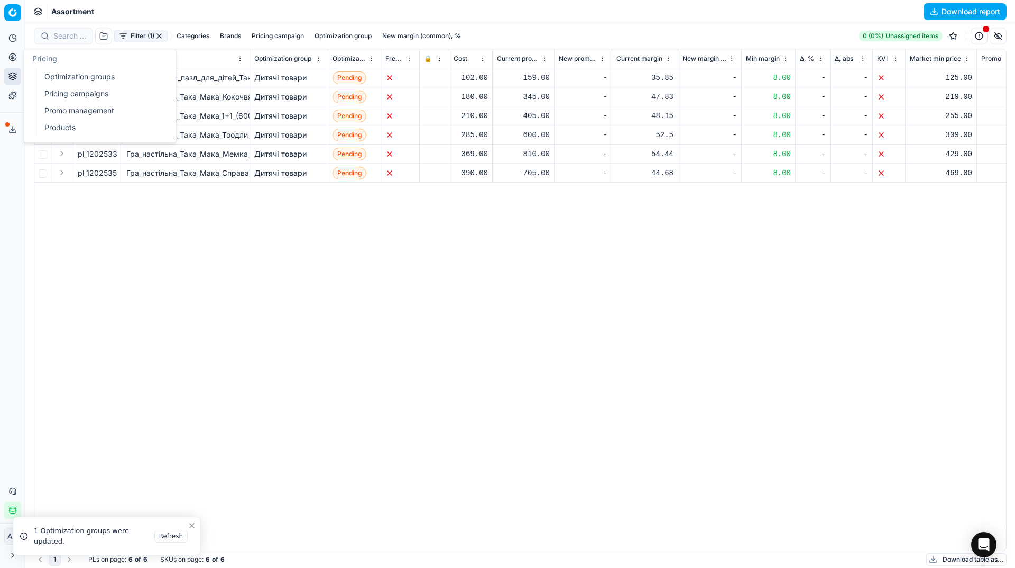
click at [50, 75] on link "Optimization groups" at bounding box center [101, 76] width 123 height 15
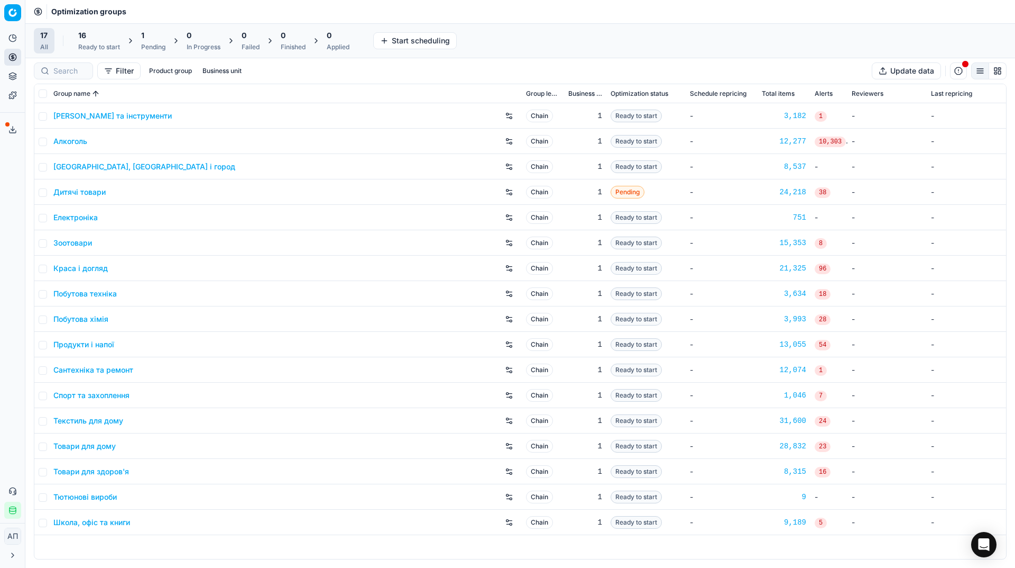
click at [144, 45] on div "Pending" at bounding box center [153, 47] width 24 height 8
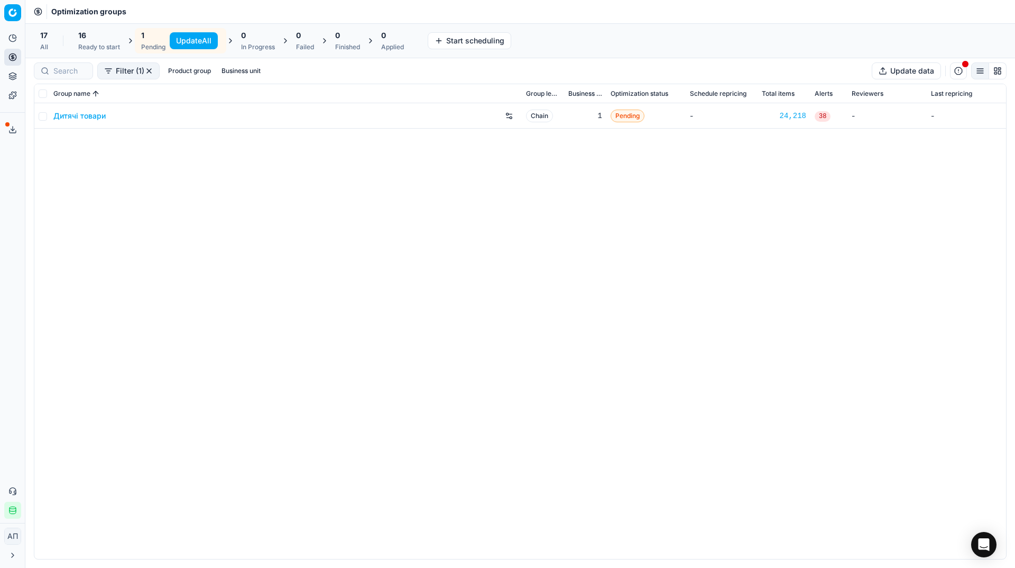
click at [191, 44] on button "Update All" at bounding box center [194, 40] width 48 height 17
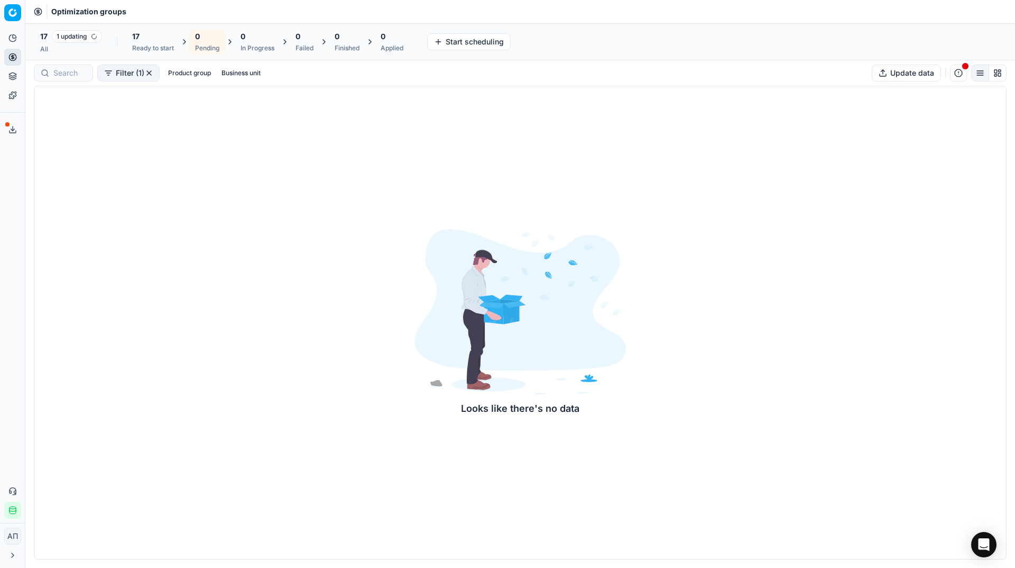
click at [58, 52] on div "All" at bounding box center [71, 49] width 62 height 8
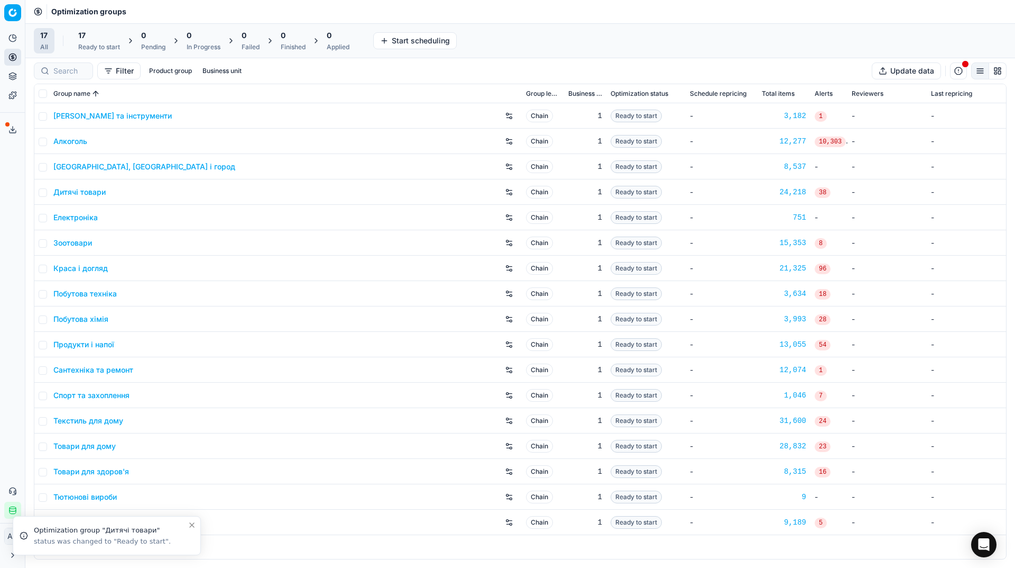
click at [96, 42] on div "17 Ready to start" at bounding box center [99, 40] width 42 height 21
click at [127, 39] on button "Start All" at bounding box center [144, 40] width 41 height 17
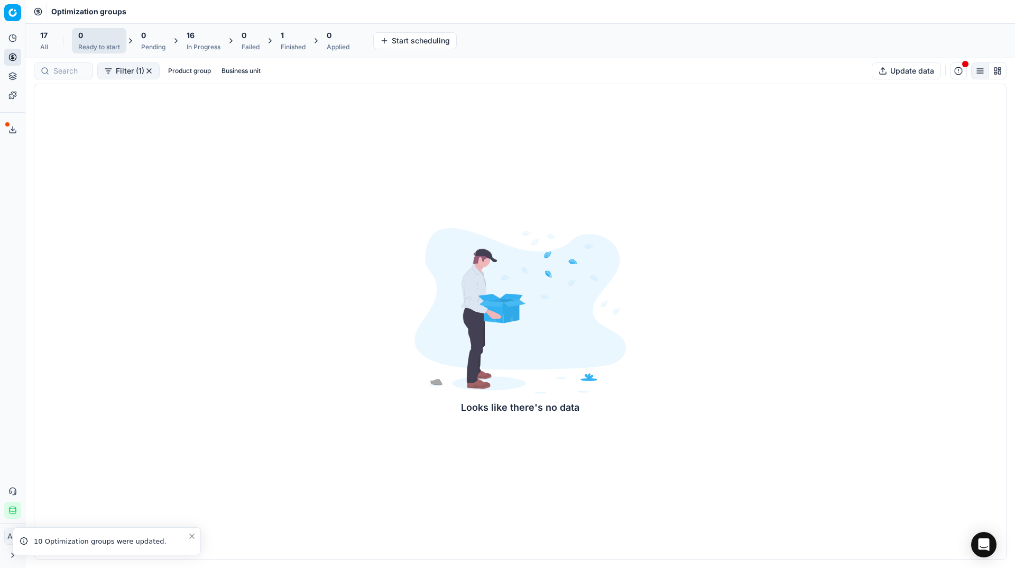
click at [47, 31] on span "17" at bounding box center [43, 35] width 7 height 11
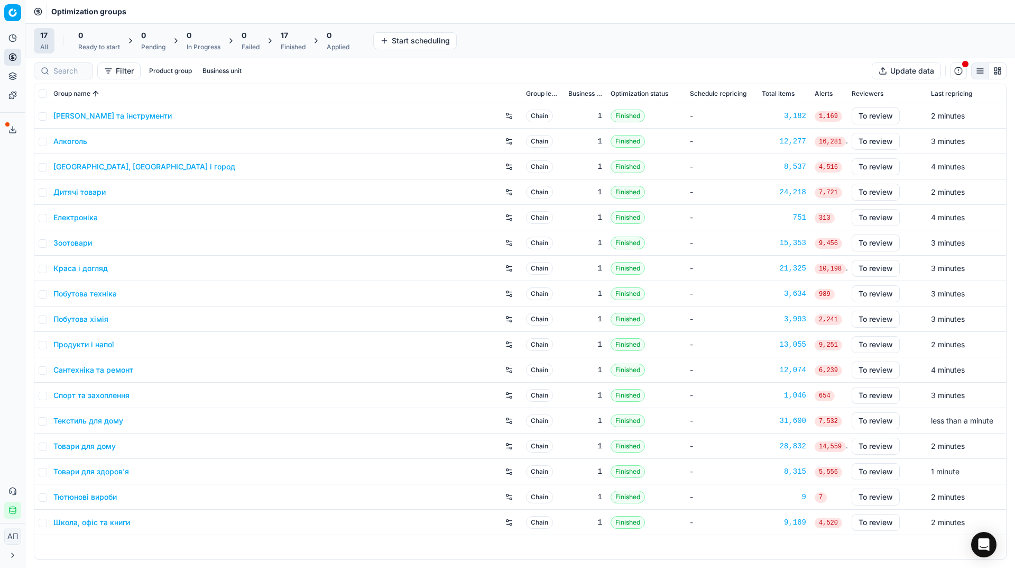
click at [74, 139] on link "Алкоголь" at bounding box center [70, 141] width 34 height 11
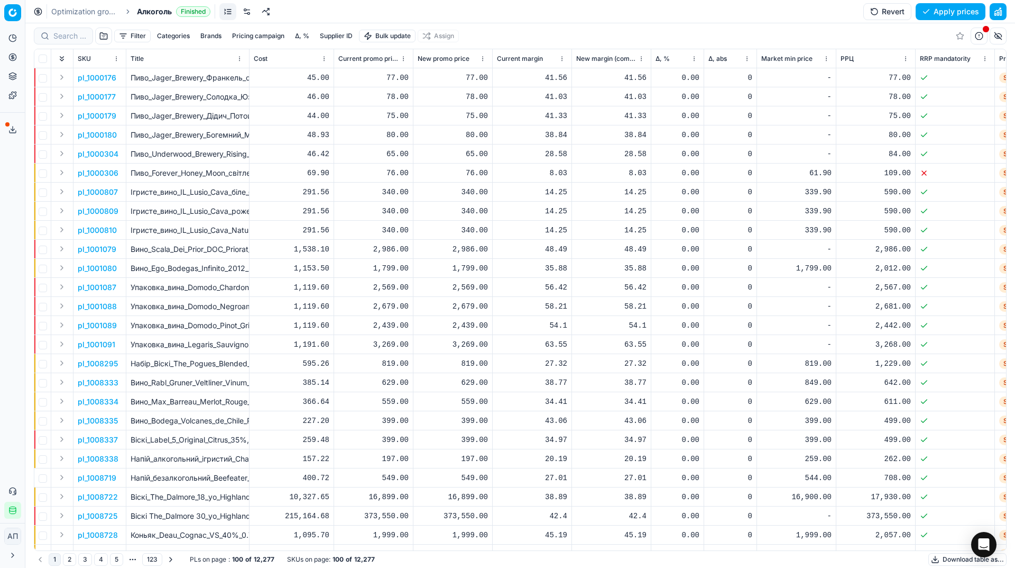
click at [89, 39] on div at bounding box center [63, 36] width 59 height 17
paste input "421091"
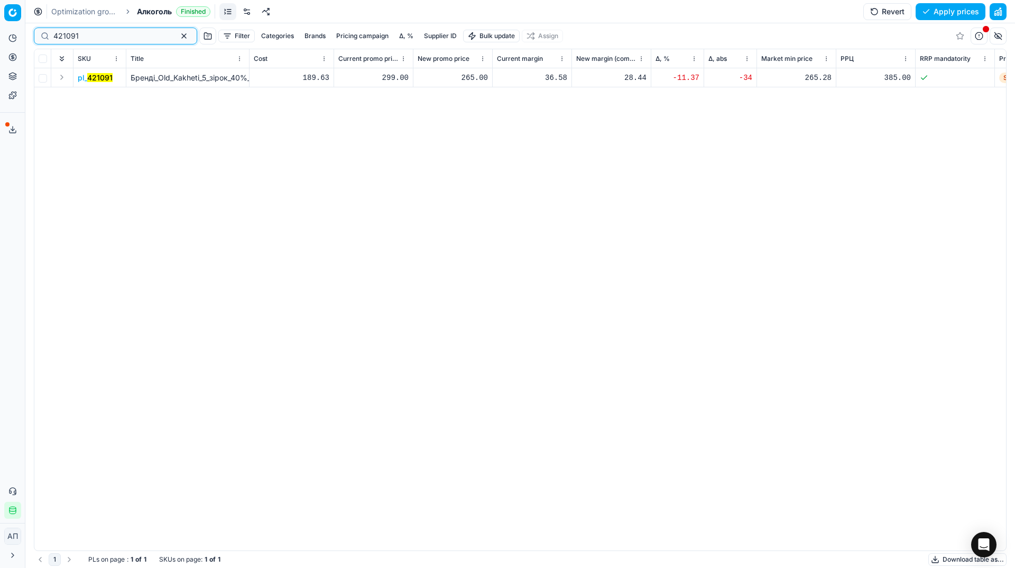
type input "421091"
click at [475, 79] on div "265.00" at bounding box center [453, 77] width 70 height 11
type input "29.00"
click at [475, 72] on div "29.00" at bounding box center [453, 77] width 70 height 11
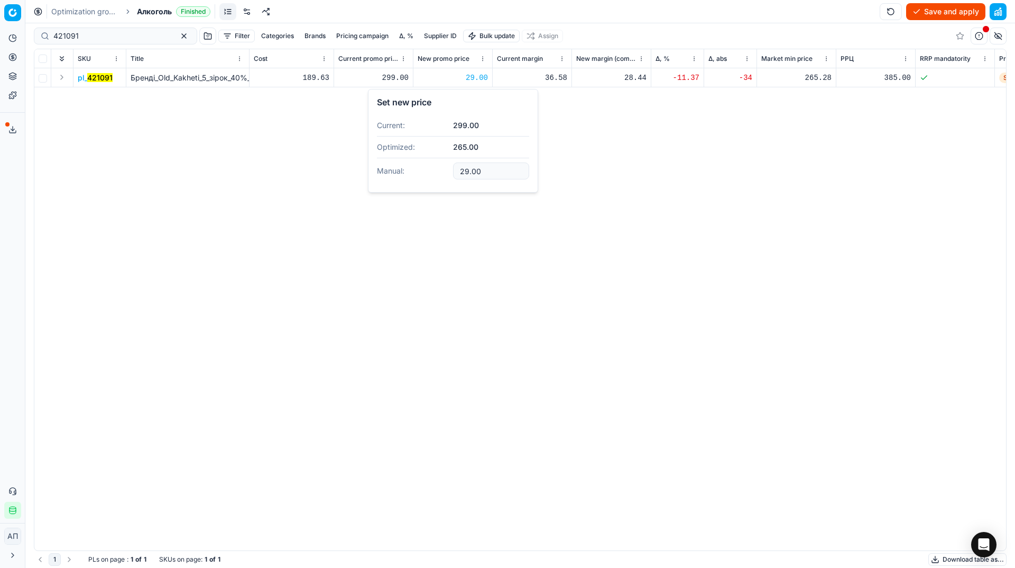
click at [468, 172] on input "29.00" at bounding box center [491, 170] width 76 height 17
type input "299.00"
click at [652, 208] on div "pl_ 421091 Бренді_Old_Kakheti_5_зірок_40%_0.5_л_(86349) 189.63 299.00 299.00 36…" at bounding box center [520, 309] width 972 height 482
click at [145, 44] on div "421091" at bounding box center [115, 36] width 163 height 17
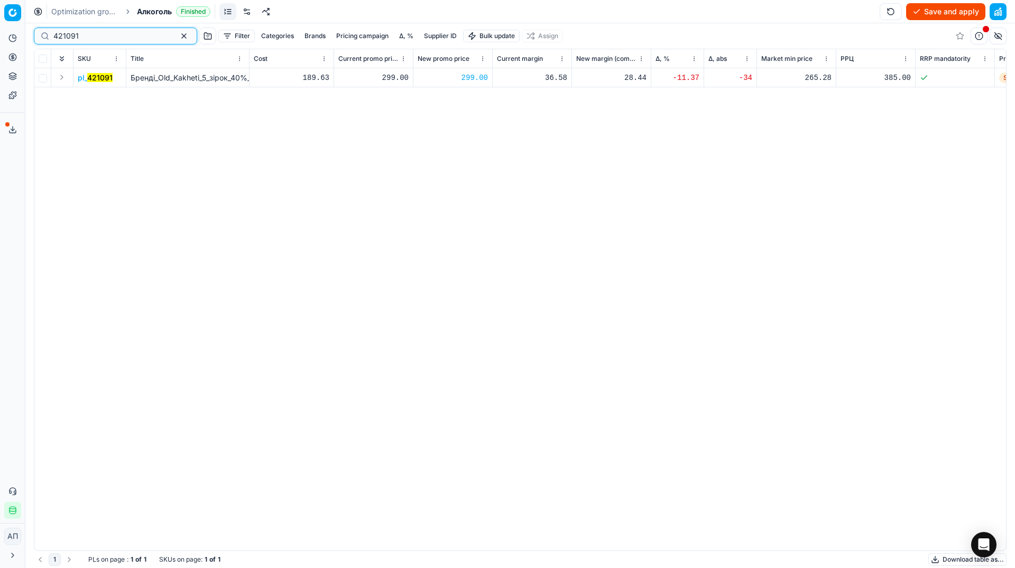
paste input "80344"
type input "480344"
click at [470, 83] on div "1,099.00" at bounding box center [453, 77] width 70 height 19
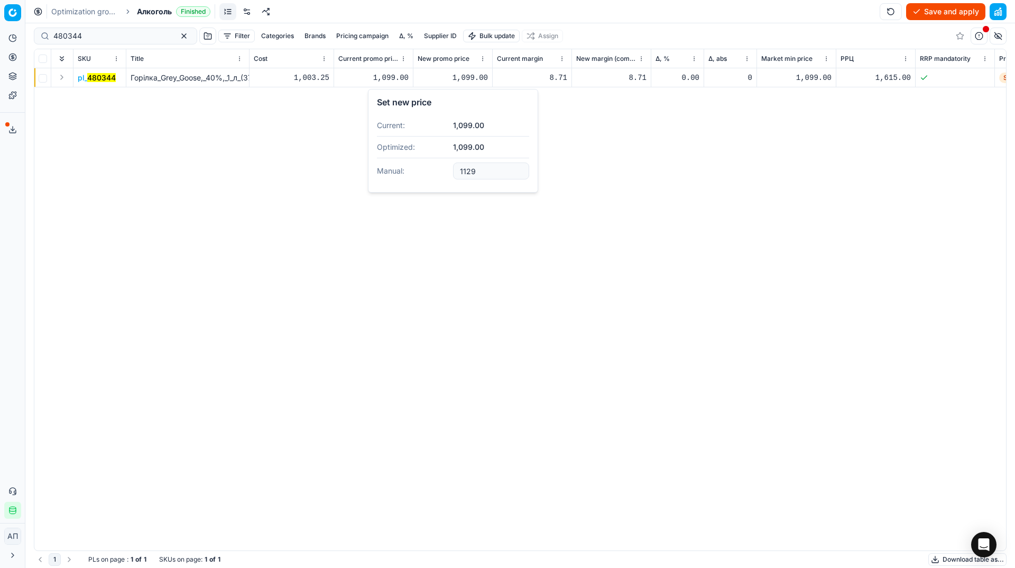
type input "1129.00"
click at [930, 16] on button "Save and apply" at bounding box center [946, 11] width 79 height 17
click at [930, 16] on button "Apply prices" at bounding box center [951, 11] width 70 height 17
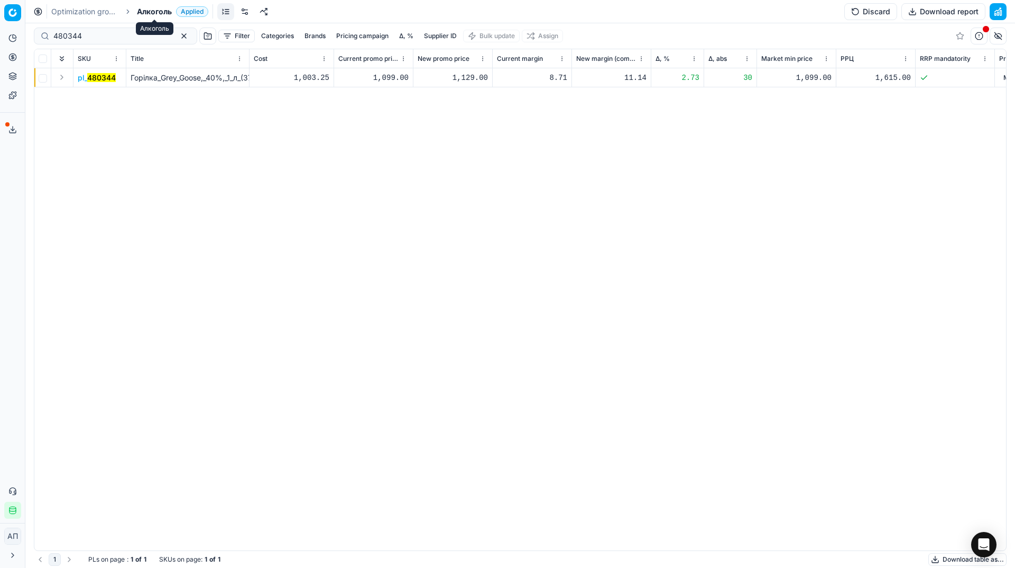
click at [157, 10] on span "Алкоголь" at bounding box center [154, 11] width 35 height 11
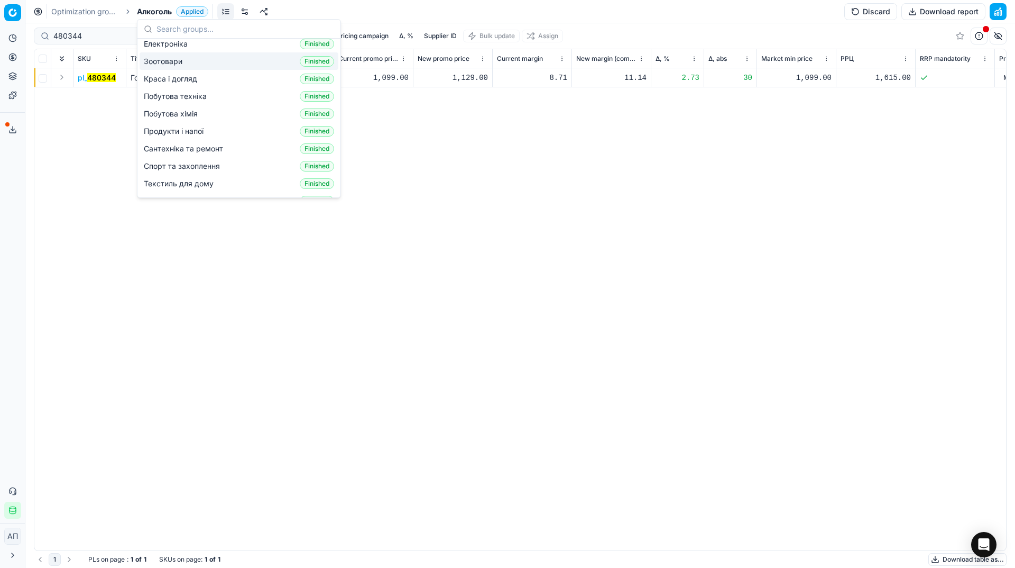
scroll to position [87, 0]
click at [196, 125] on span "Продукти і напої" at bounding box center [176, 130] width 64 height 11
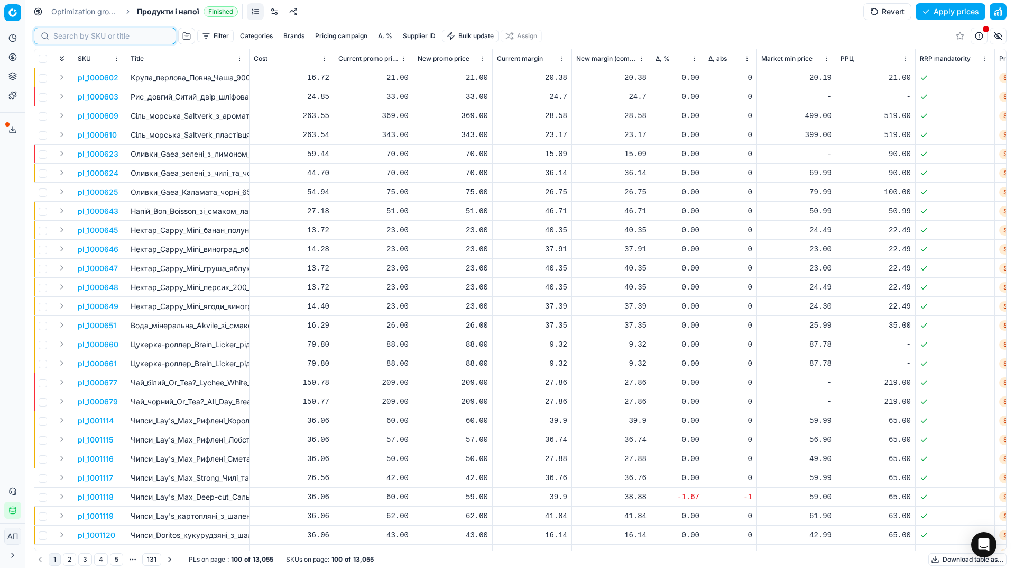
click at [80, 33] on input at bounding box center [111, 36] width 116 height 11
paste input "1268362"
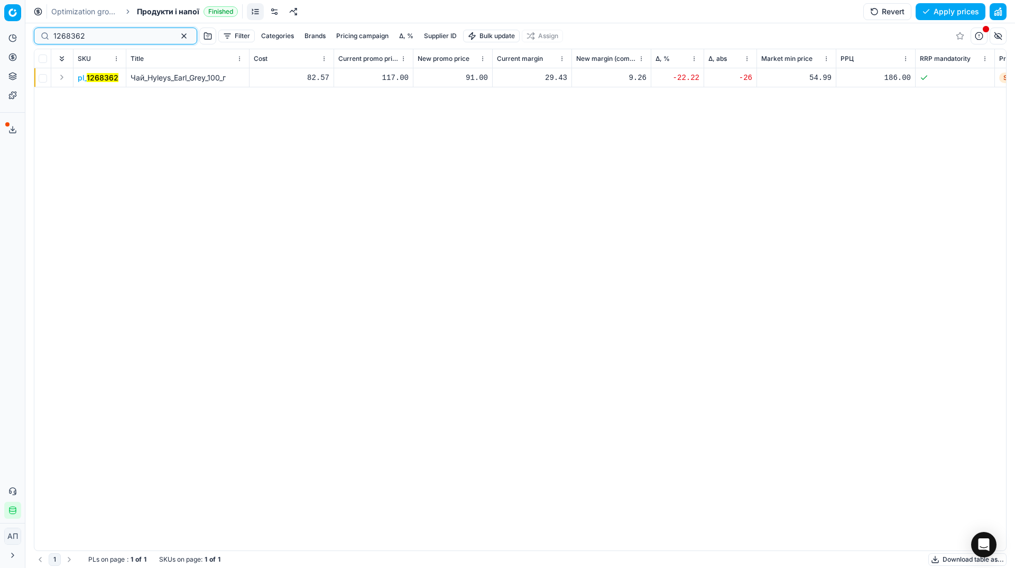
type input "1268362"
click at [472, 77] on div "91.00" at bounding box center [453, 77] width 70 height 11
type input "91"
click at [603, 180] on div "pl_ 1268362 Чай_Hyleys_Earl_Grey_100_г 82.57 117.00 91.00 29.43 9.26 -22.22 -26…" at bounding box center [520, 309] width 972 height 482
click at [474, 84] on div "91.00" at bounding box center [453, 77] width 70 height 19
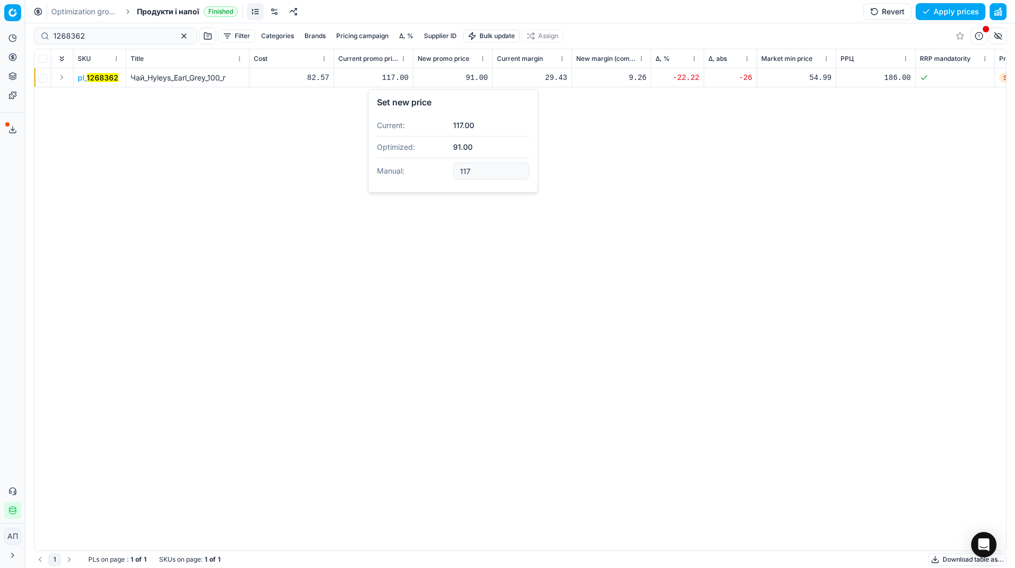
type input "117.00"
click at [944, 16] on button "Save and apply" at bounding box center [946, 11] width 79 height 17
click at [168, 14] on span "Продукти і напої" at bounding box center [168, 11] width 62 height 11
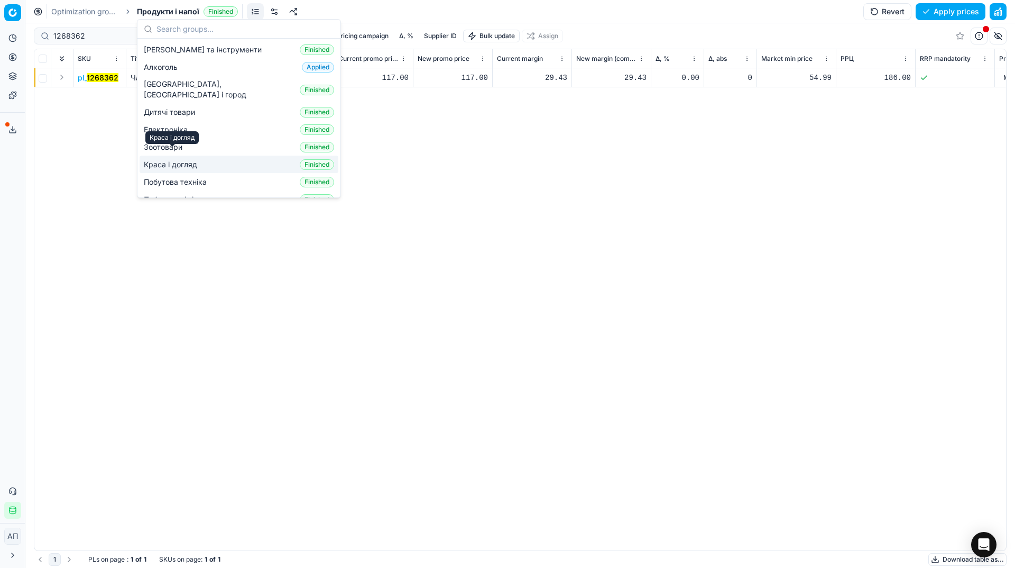
click at [188, 159] on span "Краса і догляд" at bounding box center [173, 164] width 58 height 11
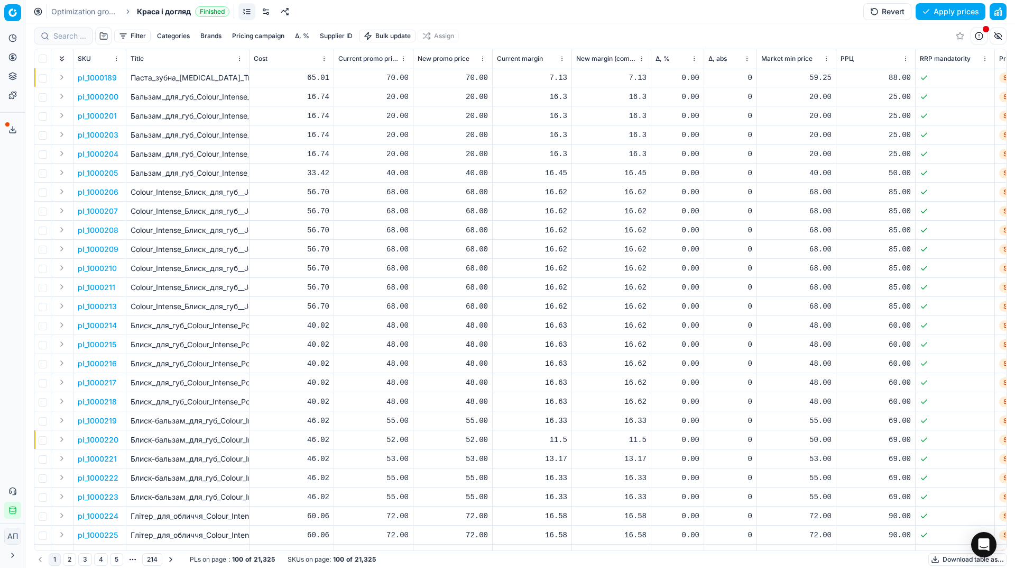
click at [128, 32] on button "Filter" at bounding box center [132, 36] width 36 height 13
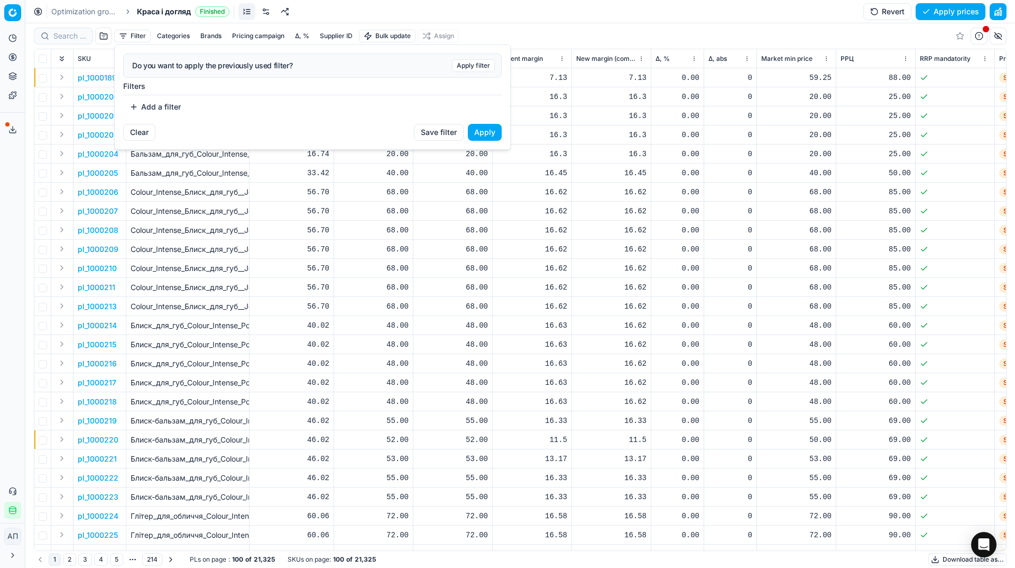
click at [162, 102] on button "Add a filter" at bounding box center [155, 106] width 64 height 17
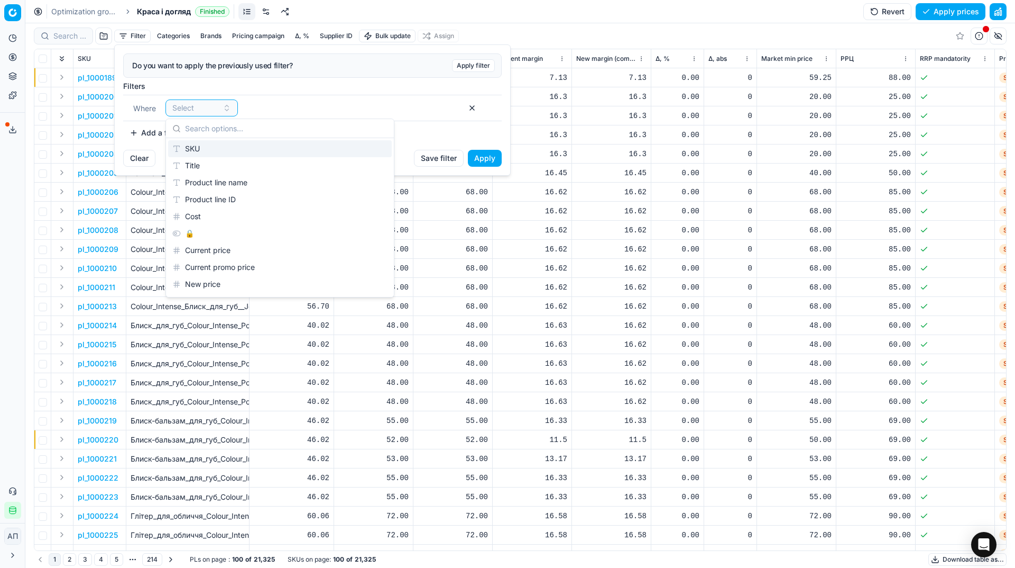
click at [214, 151] on div "SKU" at bounding box center [280, 148] width 224 height 17
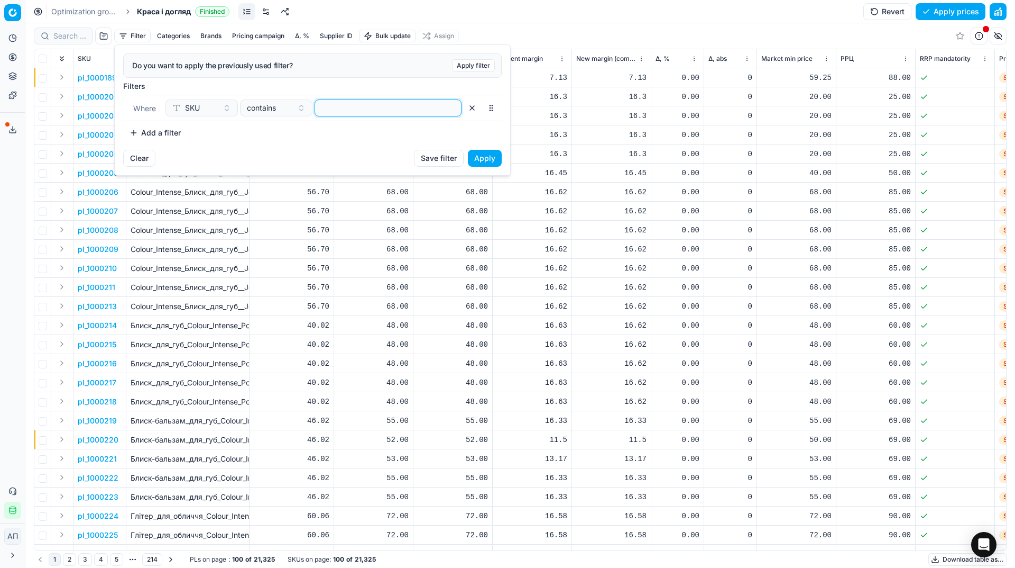
paste input "74854,67631,554069,511711,511707"
click at [367, 112] on input at bounding box center [388, 108] width 138 height 16
type input "74854,67631,554069,511711,511707"
click at [471, 154] on button "Apply" at bounding box center [485, 158] width 34 height 17
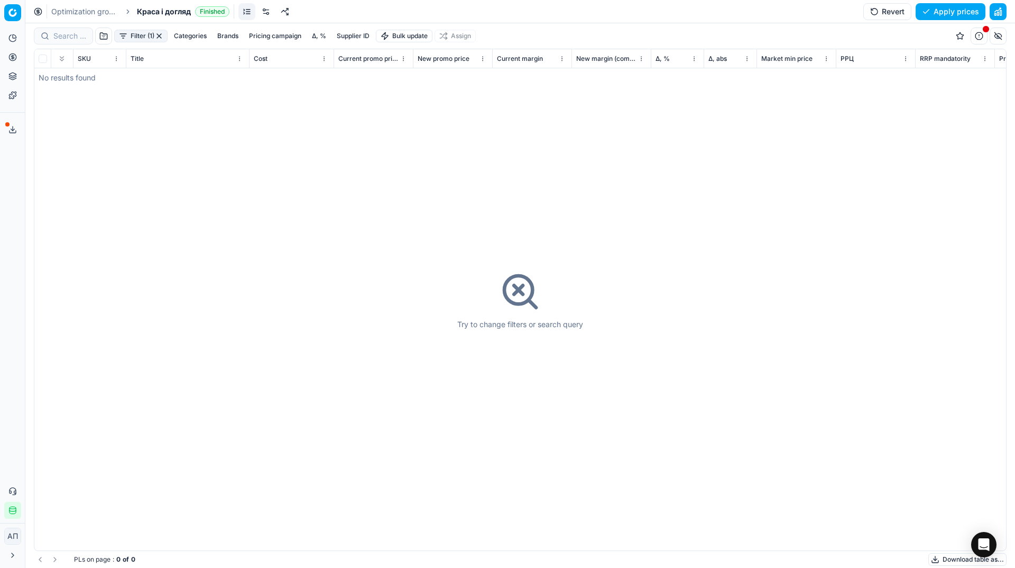
click at [141, 34] on button "Filter (1)" at bounding box center [140, 36] width 53 height 13
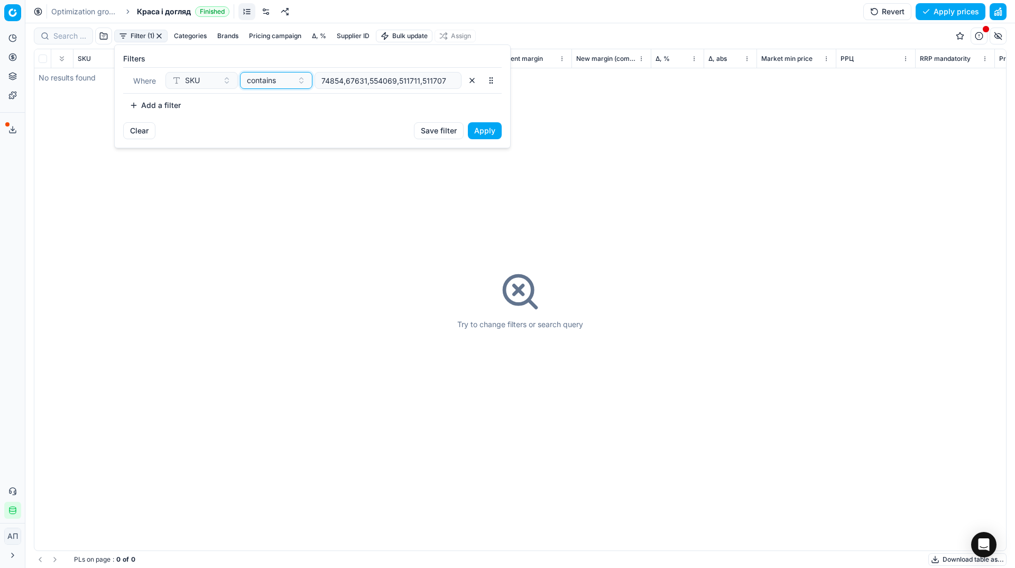
click at [261, 82] on span "contains" at bounding box center [261, 80] width 29 height 11
click at [296, 190] on div "in" at bounding box center [311, 188] width 137 height 17
click at [486, 131] on button "Apply" at bounding box center [485, 130] width 34 height 17
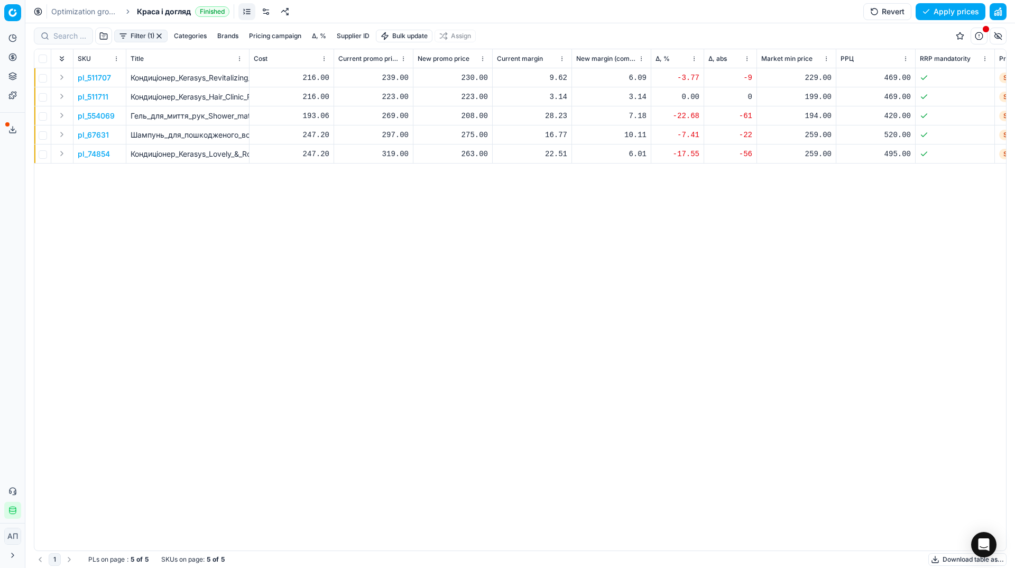
click at [482, 80] on div "230.00" at bounding box center [453, 77] width 70 height 11
click at [471, 168] on input "230.00" at bounding box center [491, 170] width 76 height 17
click at [227, 316] on div "pl_511707 Кондиціонер_Kerasys_Revitalizing_Conditioner_Оздоровчий_600_мл 216.00…" at bounding box center [520, 309] width 972 height 482
click at [102, 77] on p "pl_511707" at bounding box center [94, 77] width 33 height 11
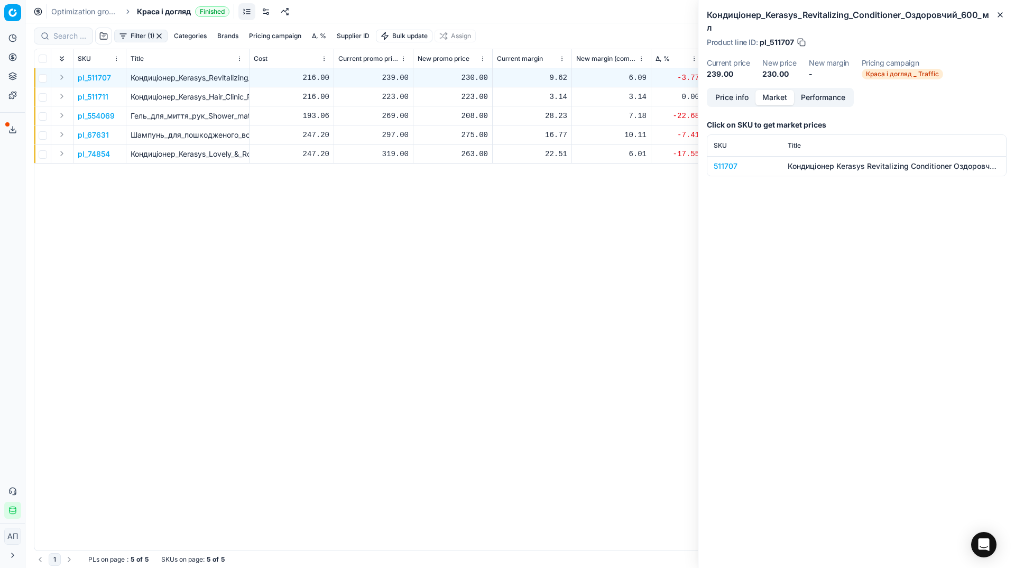
click at [774, 90] on button "Market" at bounding box center [775, 97] width 39 height 15
click at [728, 159] on td "511707" at bounding box center [745, 166] width 74 height 20
click at [724, 161] on div "511707" at bounding box center [744, 166] width 61 height 11
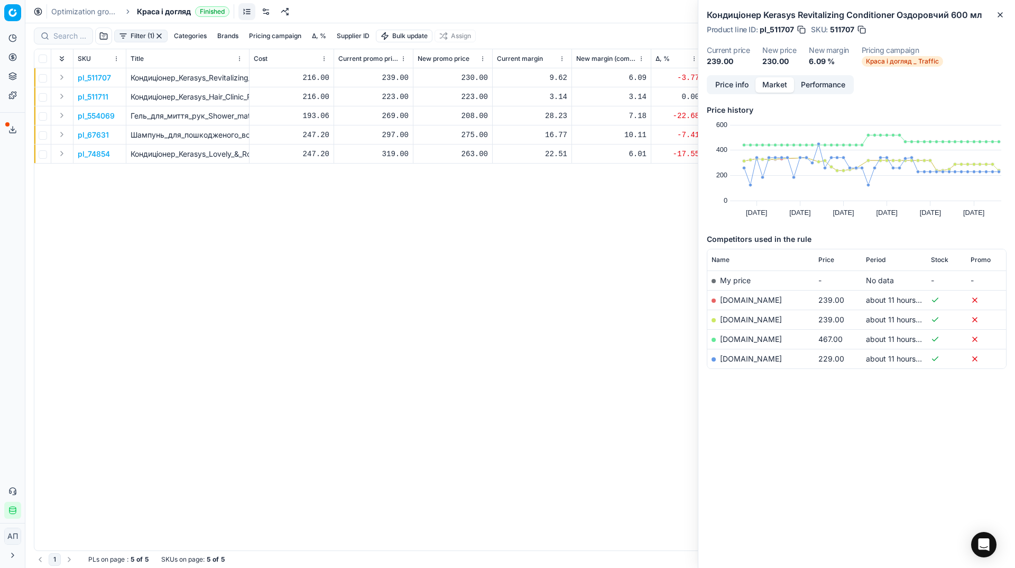
click at [475, 79] on div "230.00" at bounding box center [453, 77] width 70 height 11
click at [472, 174] on input "230.00" at bounding box center [491, 170] width 76 height 17
type input "239.00"
click at [95, 118] on p "pl_554069" at bounding box center [96, 116] width 37 height 11
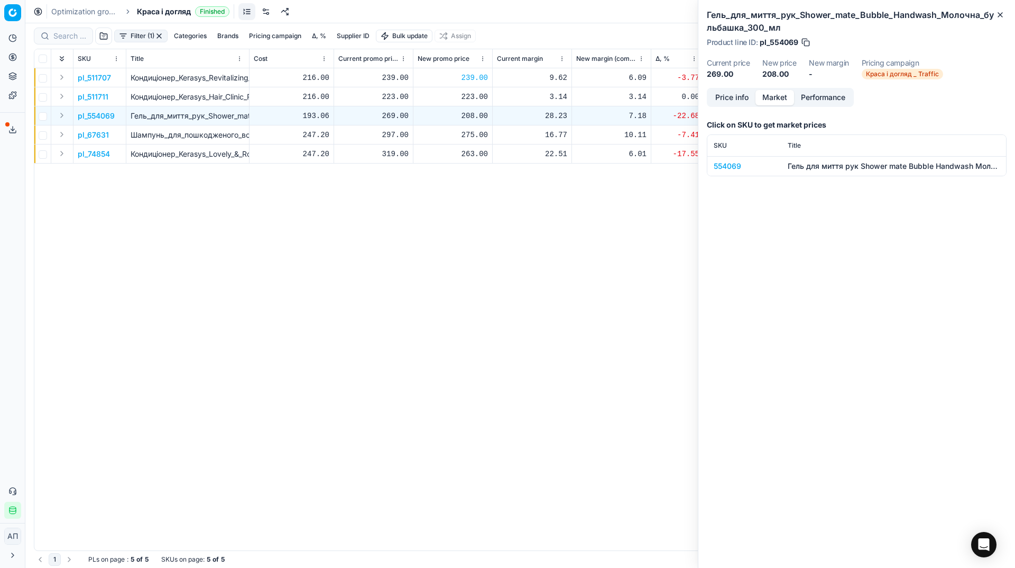
click at [733, 167] on div "554069" at bounding box center [744, 166] width 61 height 11
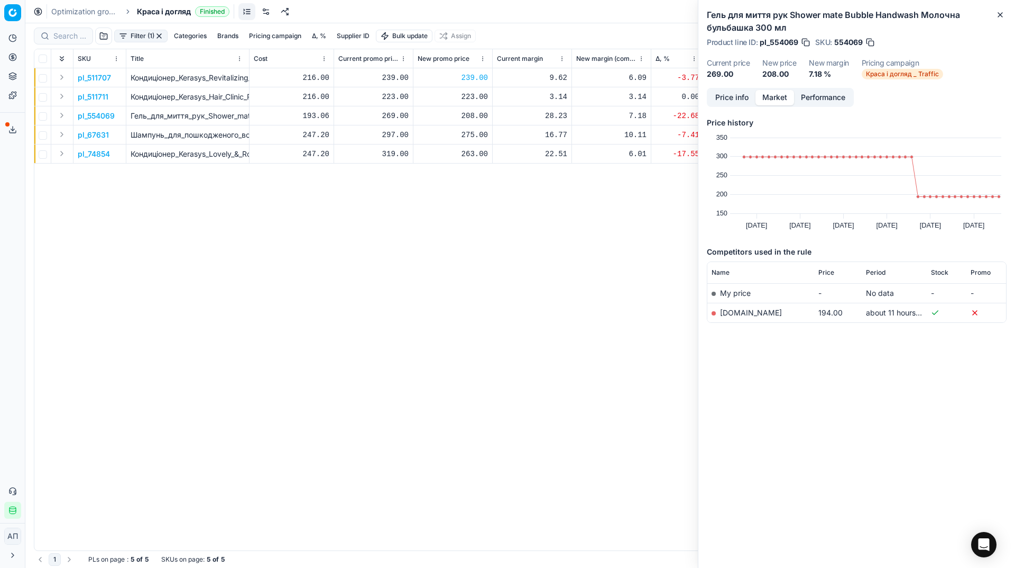
click at [474, 121] on div "208.00" at bounding box center [453, 116] width 70 height 11
click at [470, 215] on input "208.00" at bounding box center [491, 208] width 76 height 17
type input "269.00"
click at [93, 135] on p "pl_67631" at bounding box center [93, 135] width 31 height 11
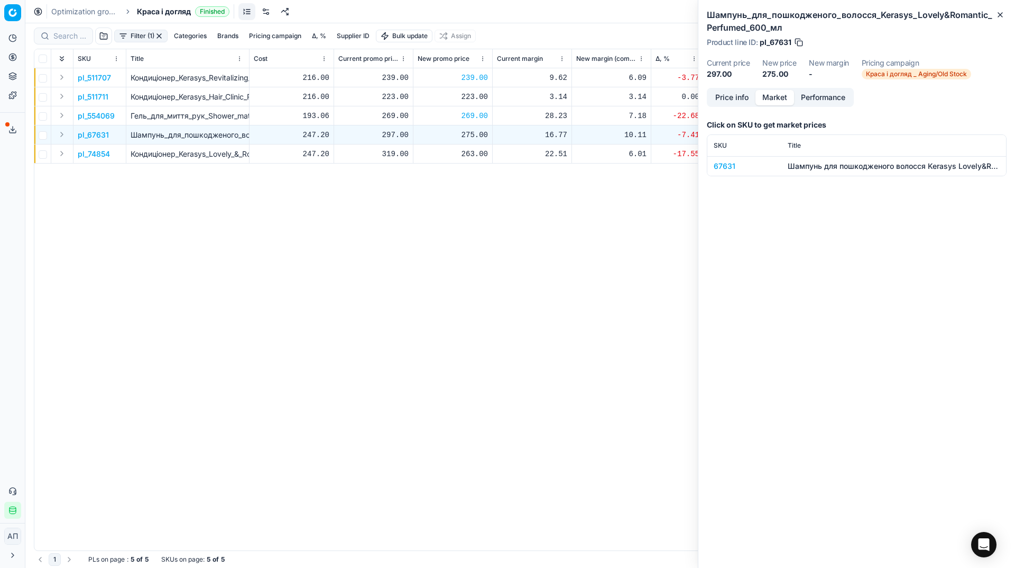
click at [729, 166] on div "67631" at bounding box center [744, 166] width 61 height 11
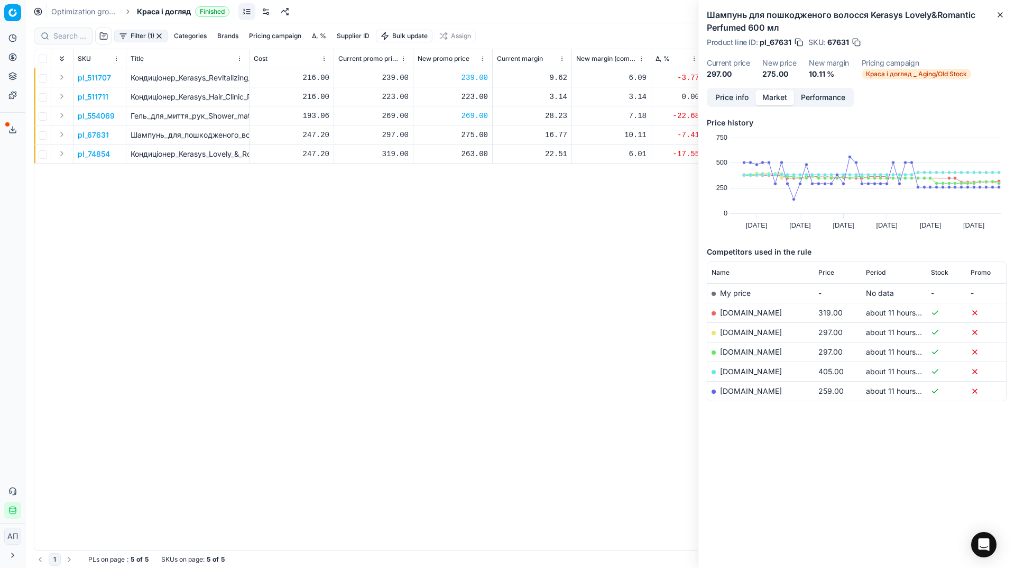
click at [824, 273] on span "Price" at bounding box center [827, 272] width 16 height 8
click at [472, 135] on div "275.00" at bounding box center [453, 135] width 70 height 11
click at [472, 226] on input "275.00" at bounding box center [491, 227] width 76 height 17
type input "297.00"
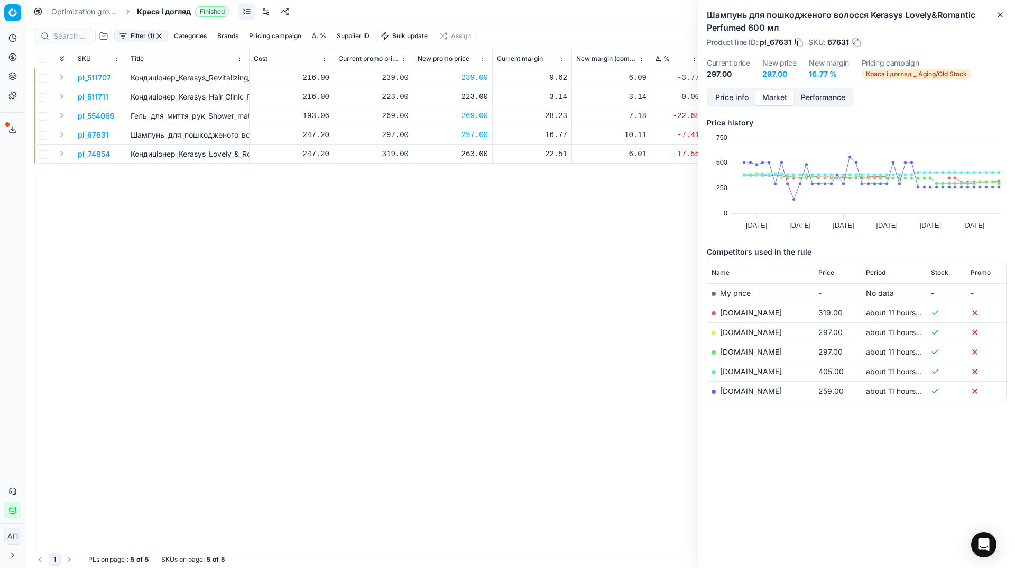
click at [95, 157] on p "pl_74854" at bounding box center [94, 154] width 32 height 11
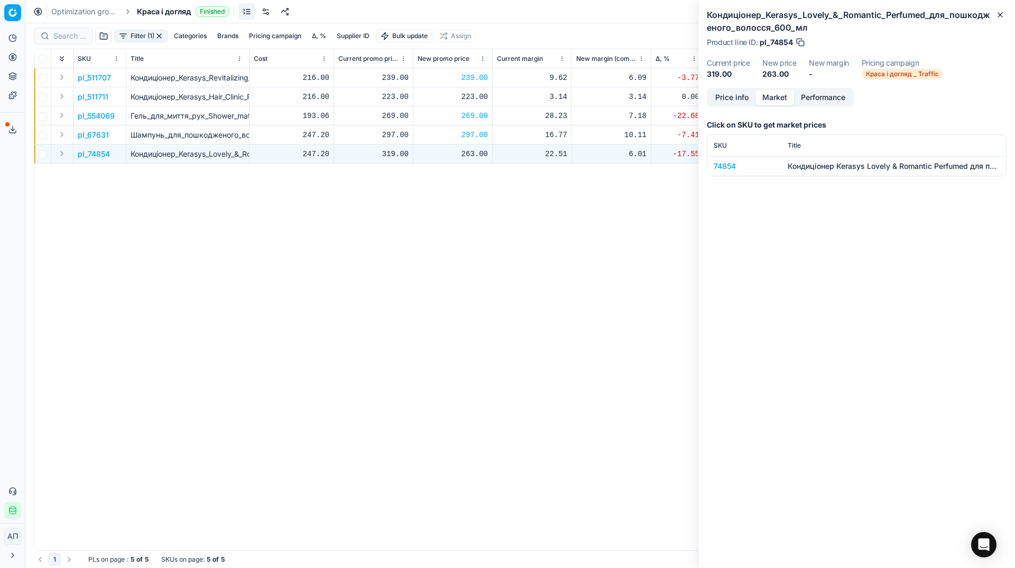
click at [731, 165] on div "74854" at bounding box center [744, 166] width 61 height 11
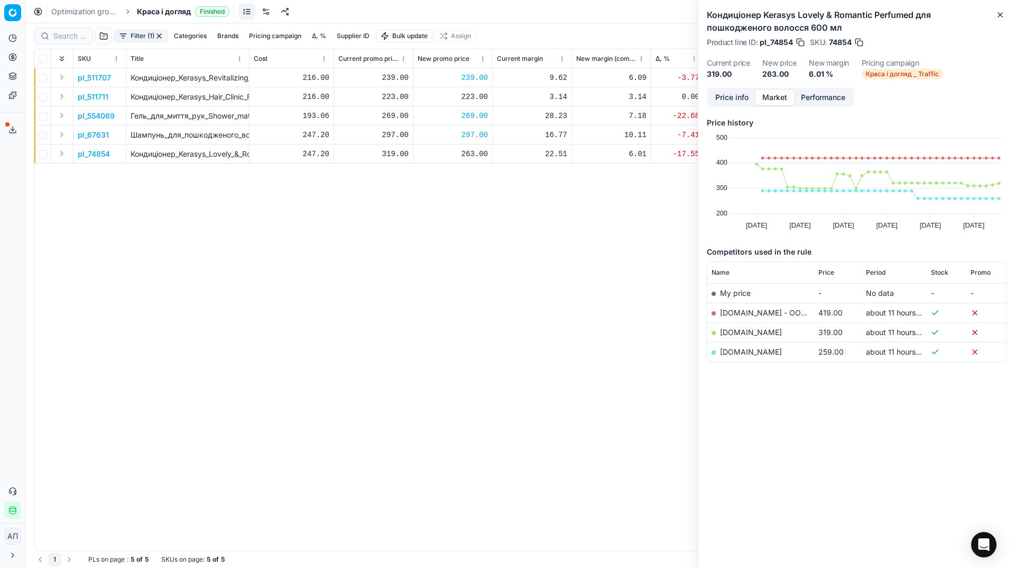
click at [476, 155] on div "263.00" at bounding box center [453, 154] width 70 height 11
type input "319.00"
click at [1000, 18] on icon "button" at bounding box center [1000, 15] width 8 height 8
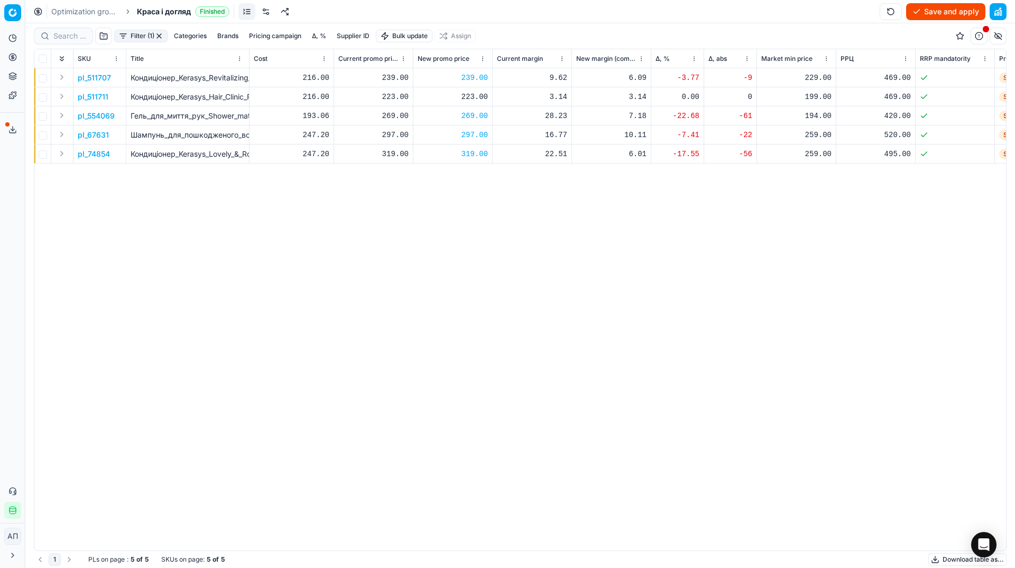
click at [943, 19] on button "Save and apply" at bounding box center [946, 11] width 79 height 17
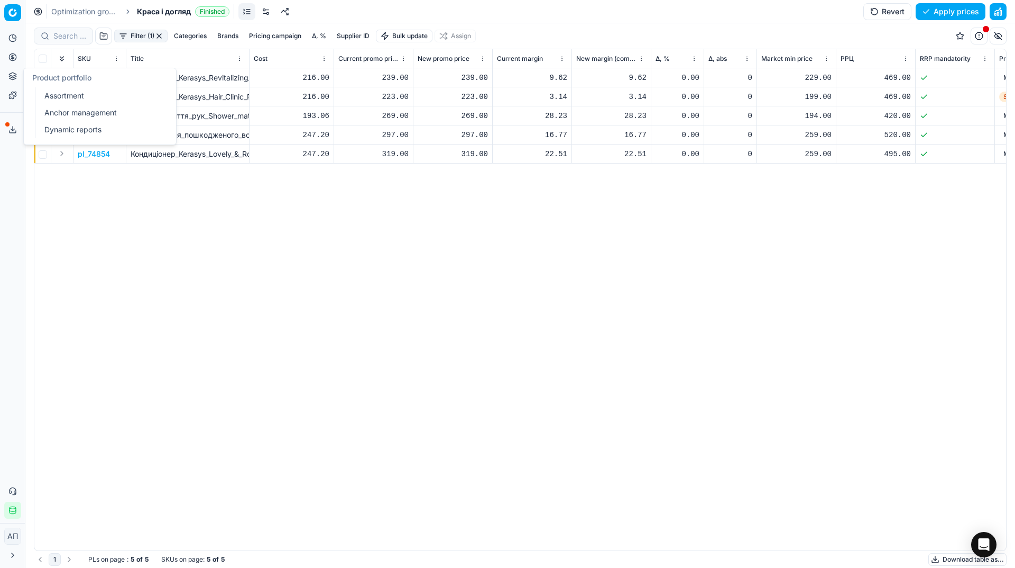
click at [55, 95] on link "Assortment" at bounding box center [101, 95] width 123 height 15
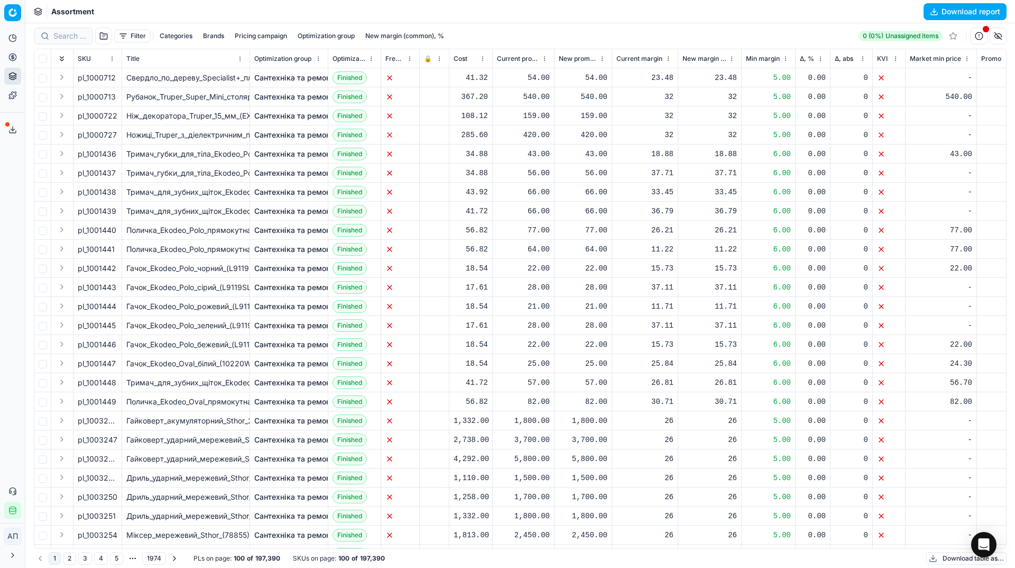
click at [122, 35] on button "Filter" at bounding box center [132, 36] width 36 height 13
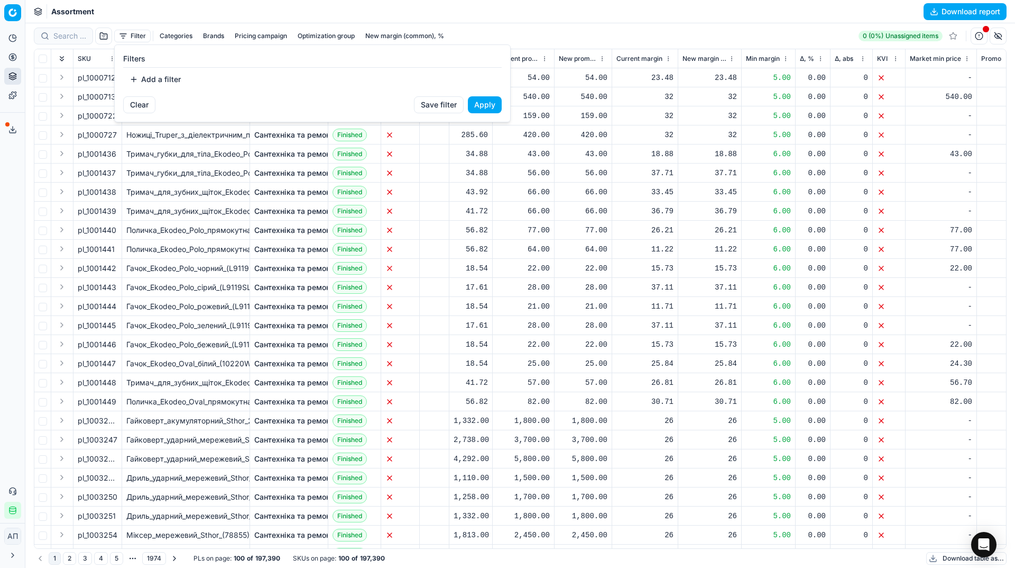
click at [110, 36] on html "Pricing platform Analytics Pricing Product portfolio Templates Export service 2…" at bounding box center [507, 284] width 1015 height 568
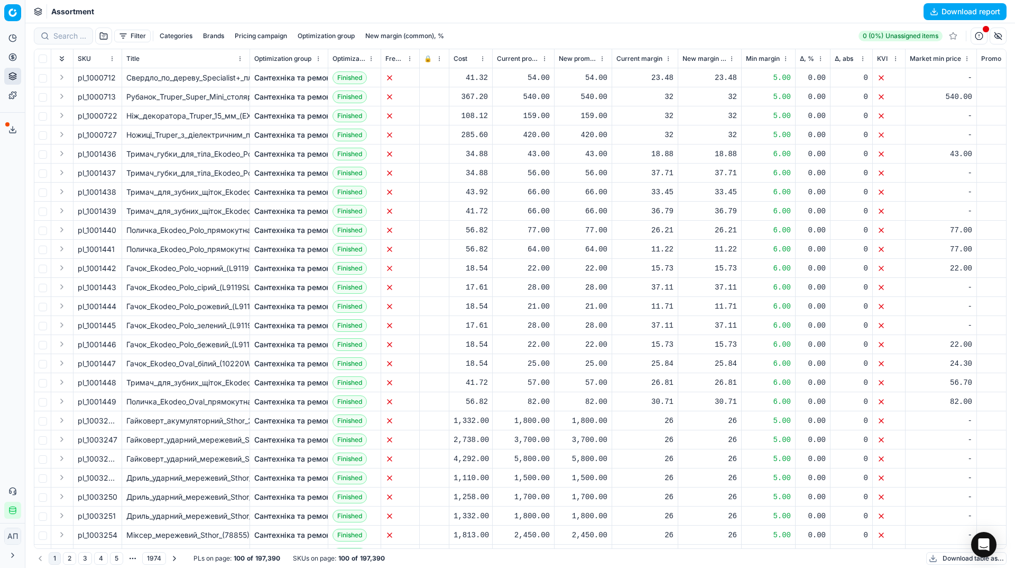
click at [107, 36] on button "button" at bounding box center [103, 36] width 17 height 17
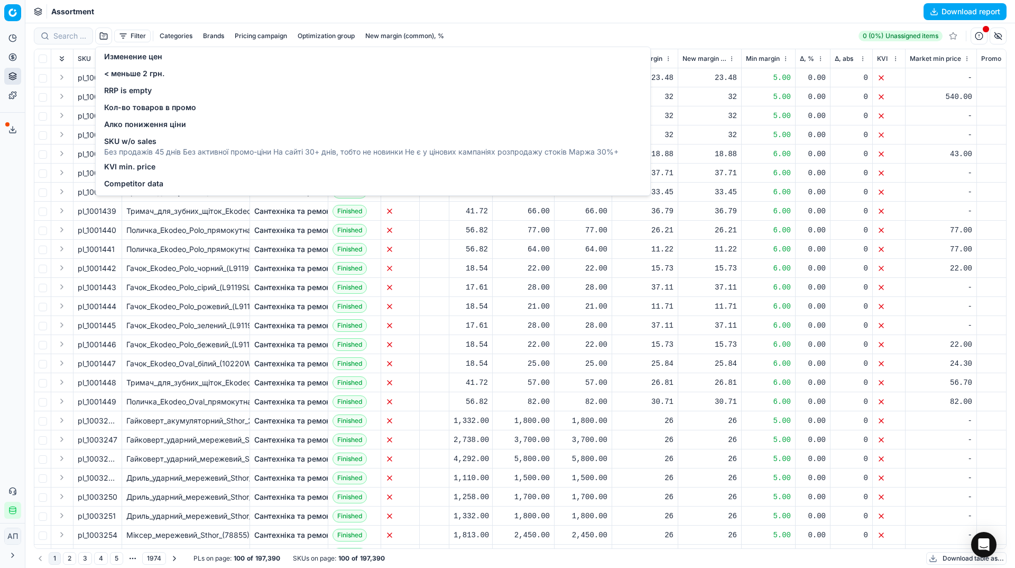
click at [127, 61] on span "Изменение цен" at bounding box center [133, 56] width 58 height 11
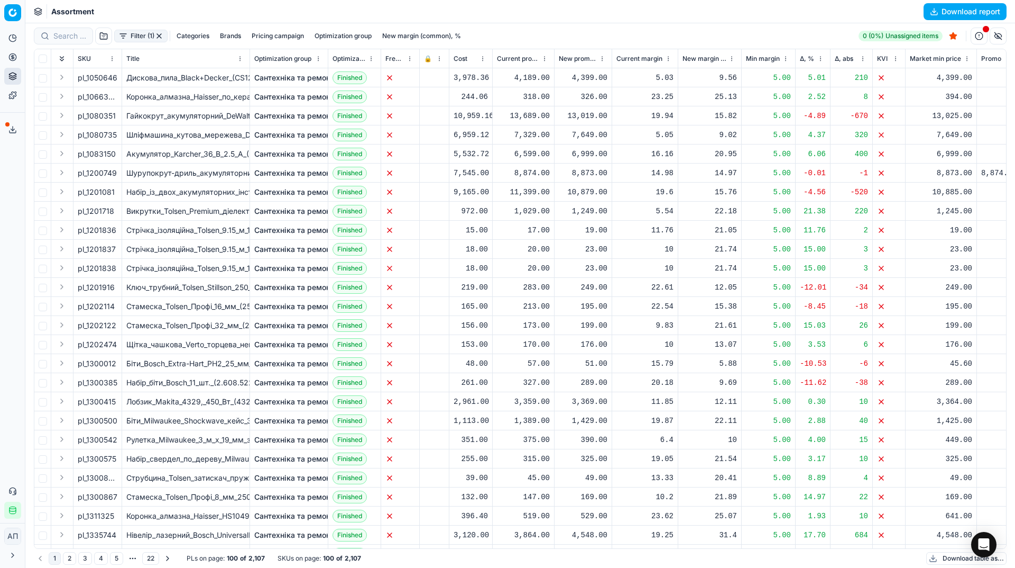
click at [804, 59] on span "Δ, %" at bounding box center [807, 58] width 14 height 8
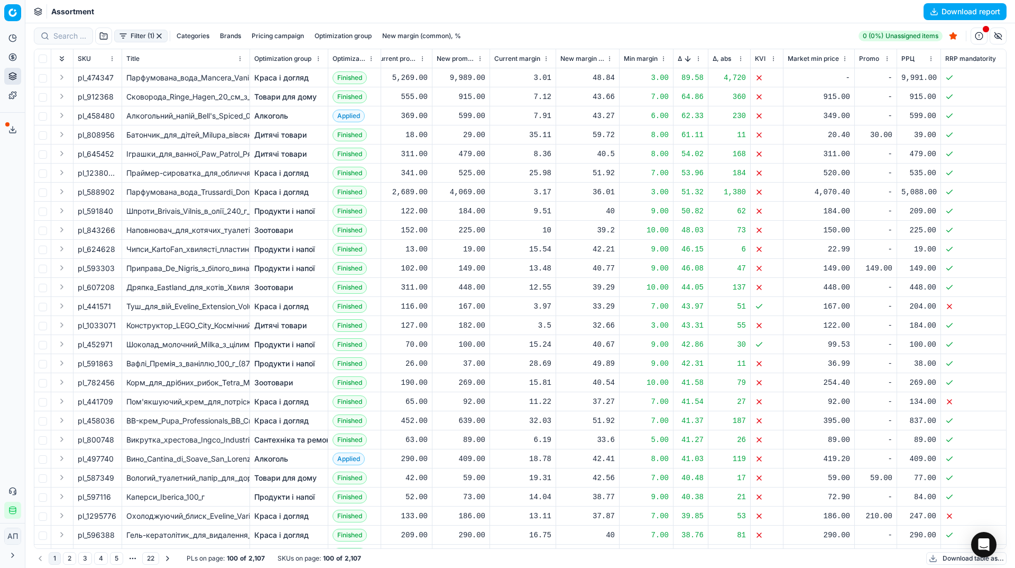
scroll to position [0, 124]
click at [686, 61] on button "Sorted by Δ, % descending" at bounding box center [686, 58] width 11 height 11
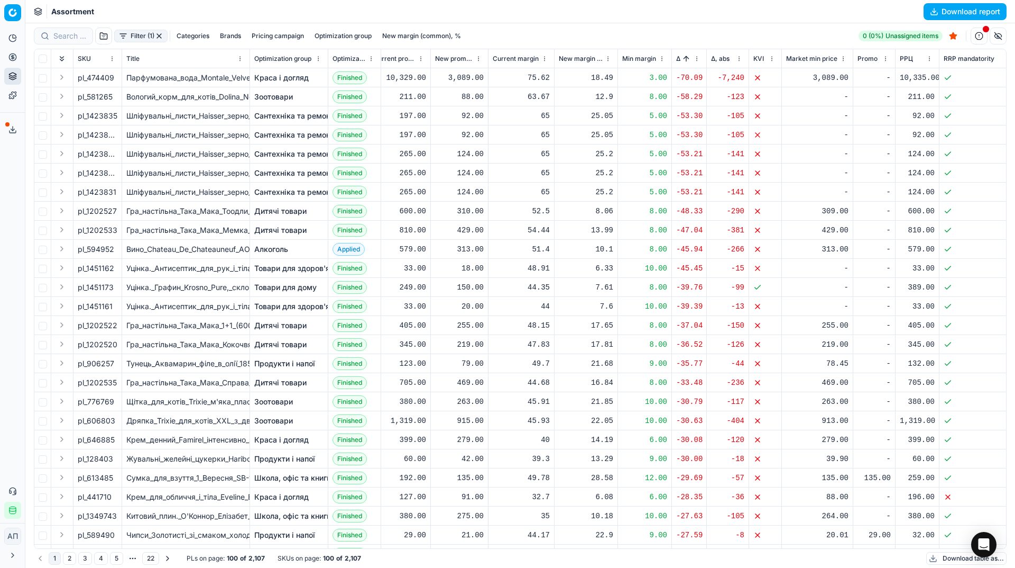
click at [156, 36] on button "button" at bounding box center [159, 36] width 8 height 8
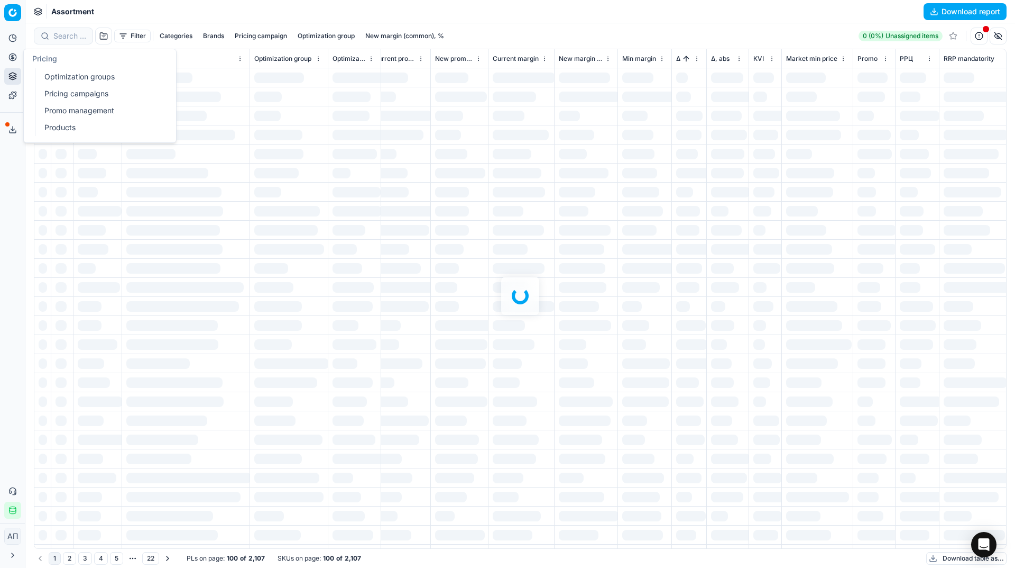
click at [52, 79] on link "Optimization groups" at bounding box center [101, 76] width 123 height 15
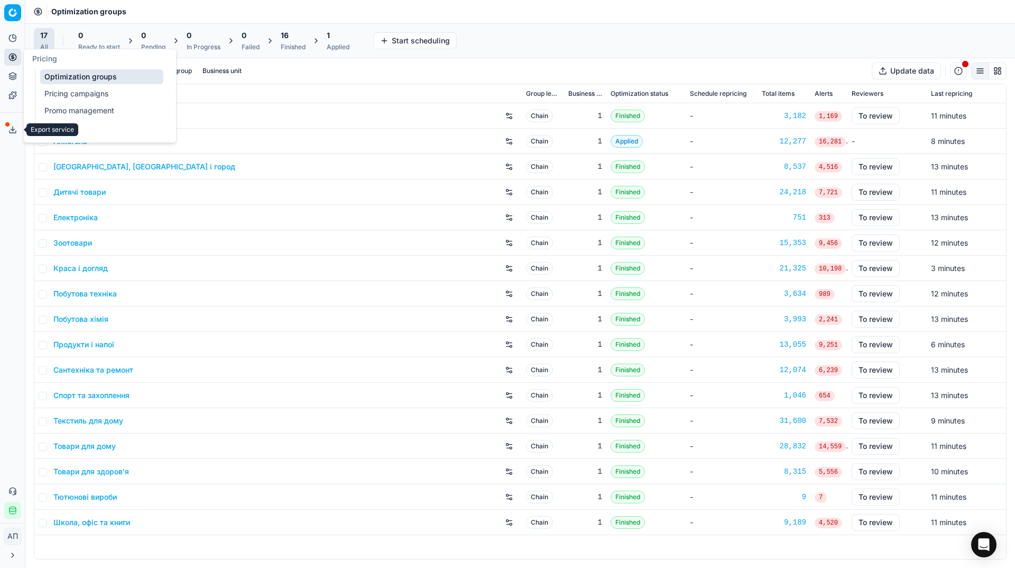
click at [16, 135] on button "Export service" at bounding box center [12, 129] width 17 height 17
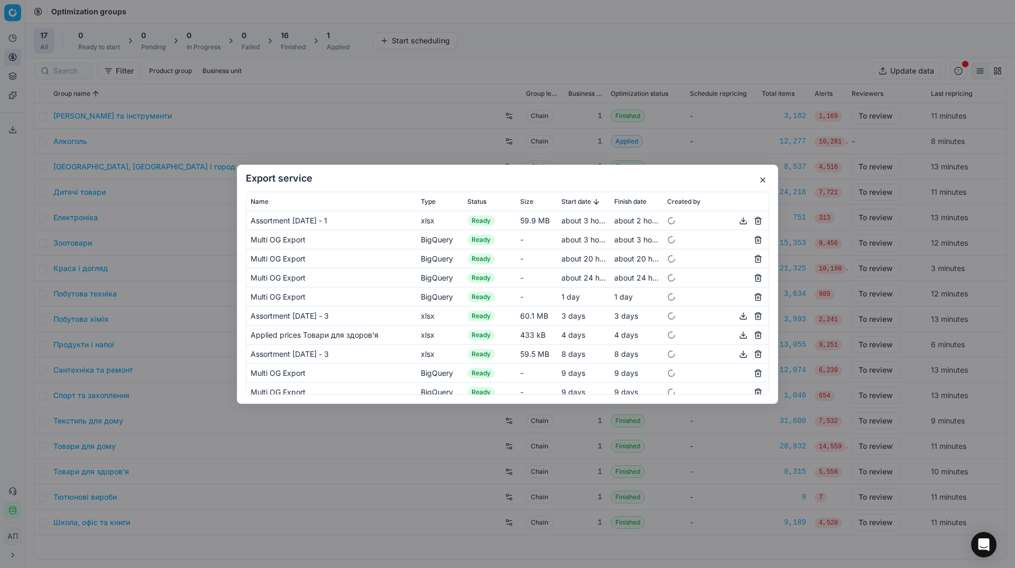
click at [9, 161] on div "Export service Name Type Status Size Start date Finish date Created by Assortme…" at bounding box center [507, 284] width 1015 height 568
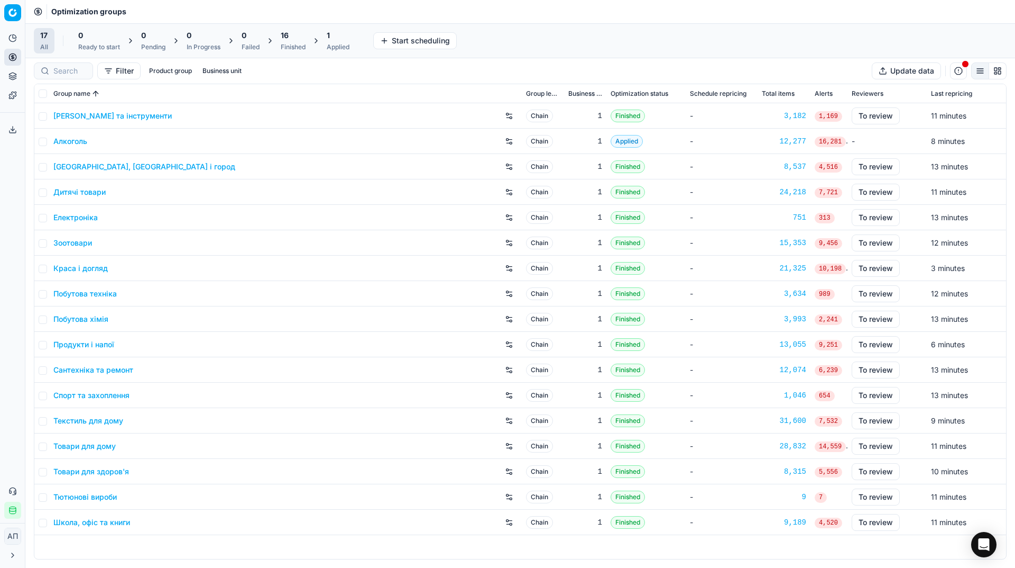
click at [288, 42] on div "16 Finished" at bounding box center [293, 40] width 25 height 21
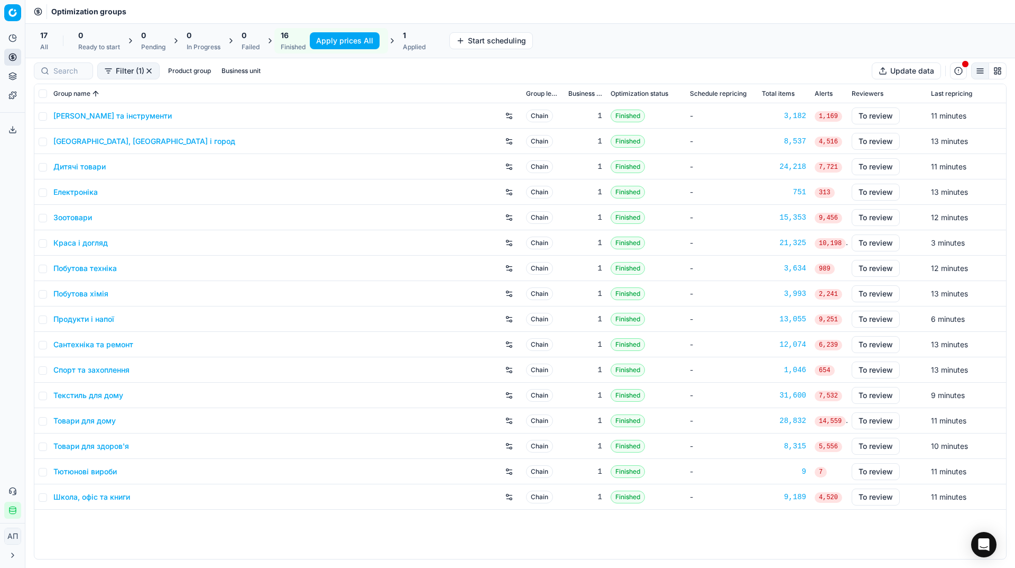
click at [343, 39] on button "Apply prices All" at bounding box center [345, 40] width 70 height 17
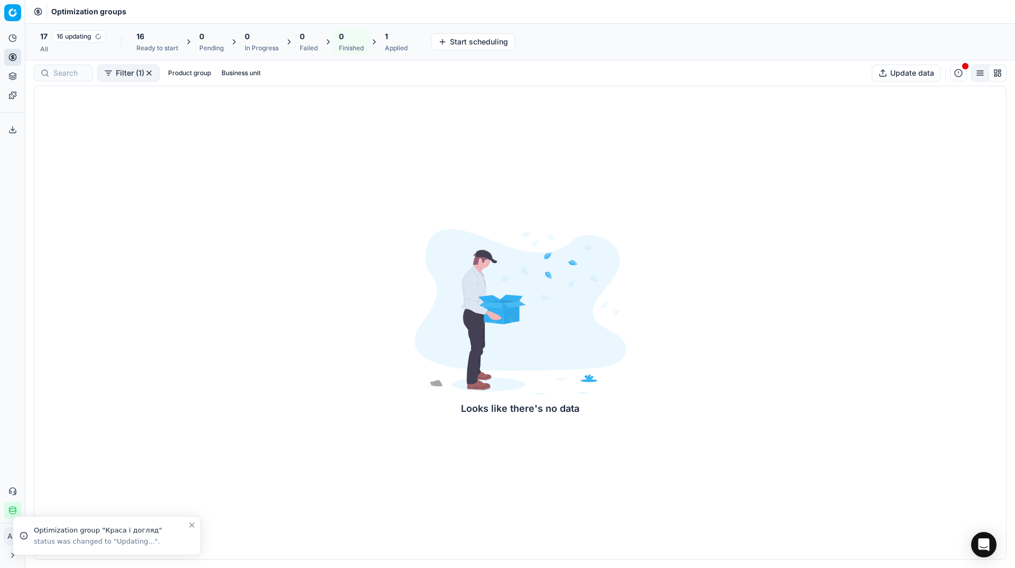
click at [74, 50] on div "All" at bounding box center [73, 49] width 66 height 8
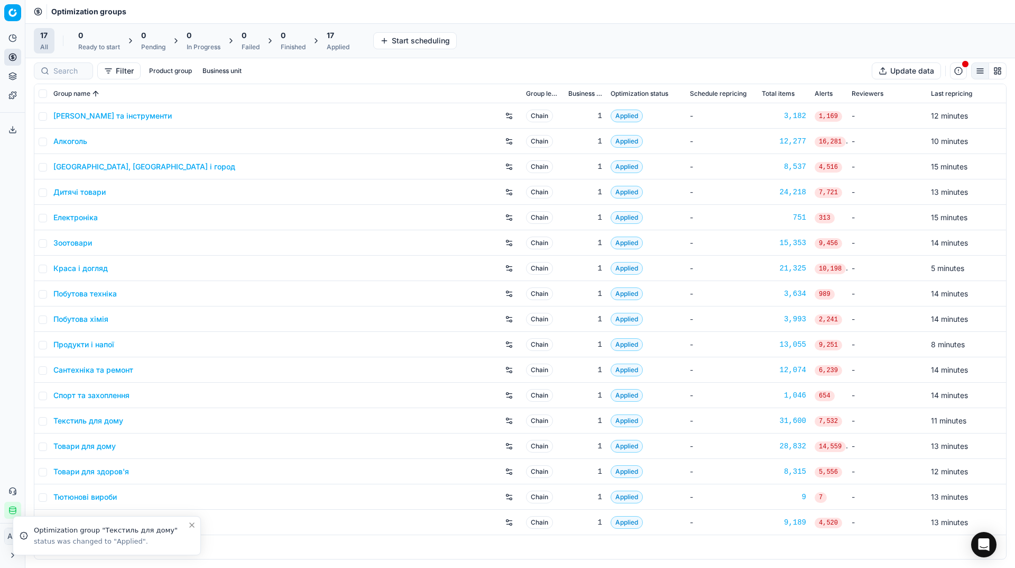
click at [341, 43] on div "Applied" at bounding box center [338, 47] width 23 height 8
click at [376, 37] on button "Export prices All" at bounding box center [389, 40] width 71 height 17
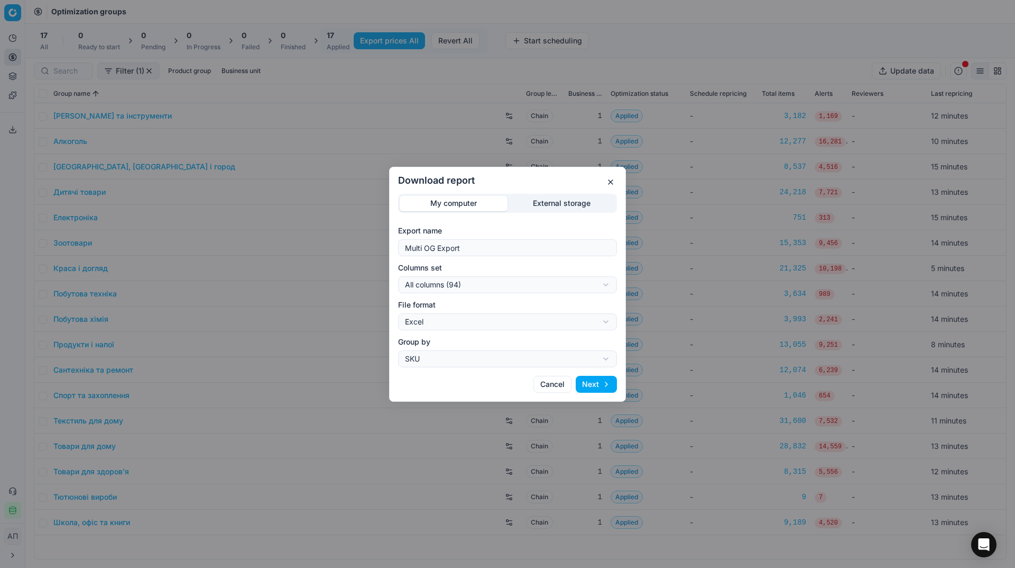
click at [551, 195] on div "My computer External storage" at bounding box center [507, 203] width 219 height 19
click at [557, 200] on div "Download report My computer External storage Export name Multi OG Export Column…" at bounding box center [507, 284] width 1015 height 568
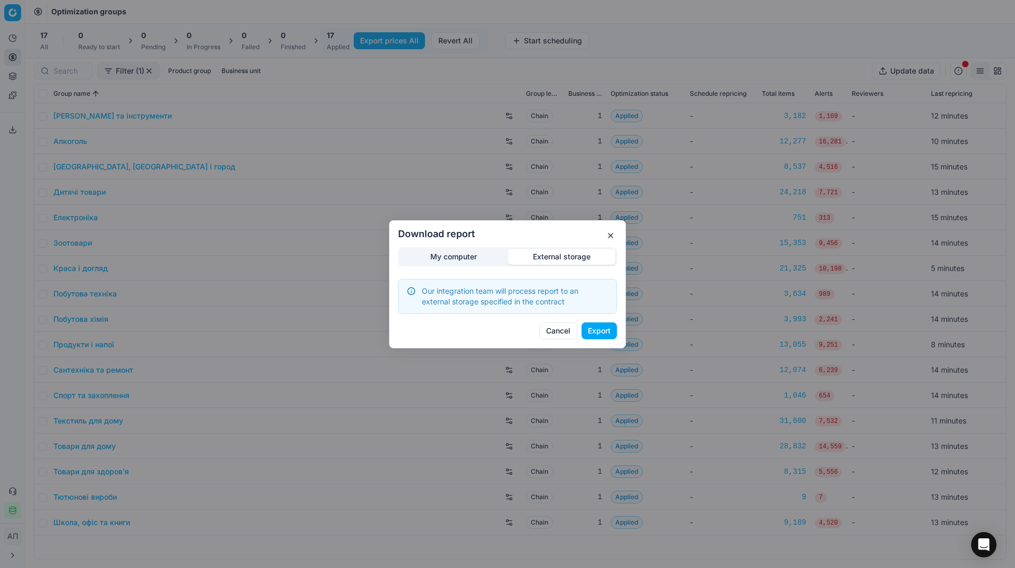
click at [612, 328] on button "Export" at bounding box center [599, 330] width 35 height 17
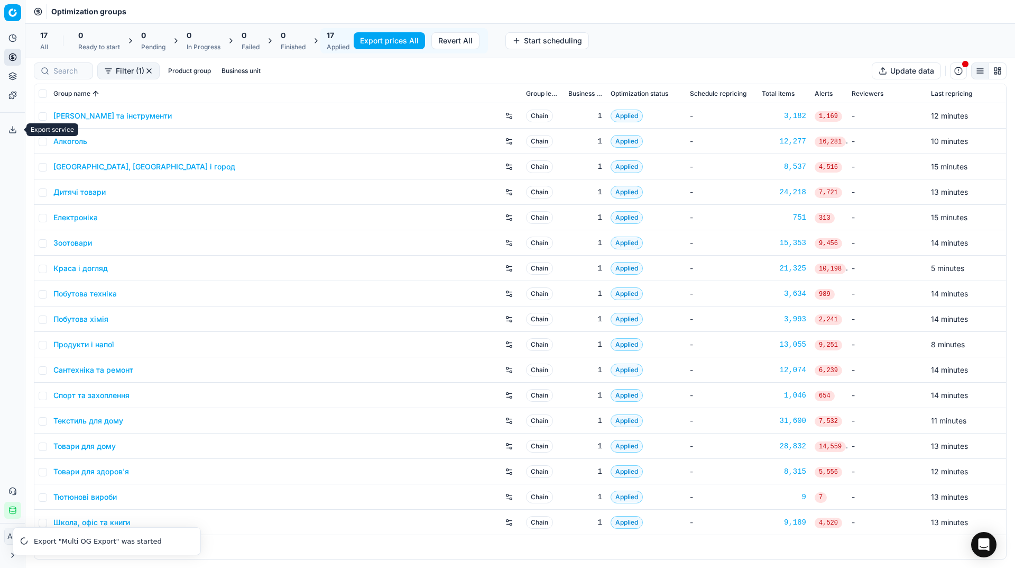
click at [16, 135] on button "Export service" at bounding box center [12, 129] width 17 height 17
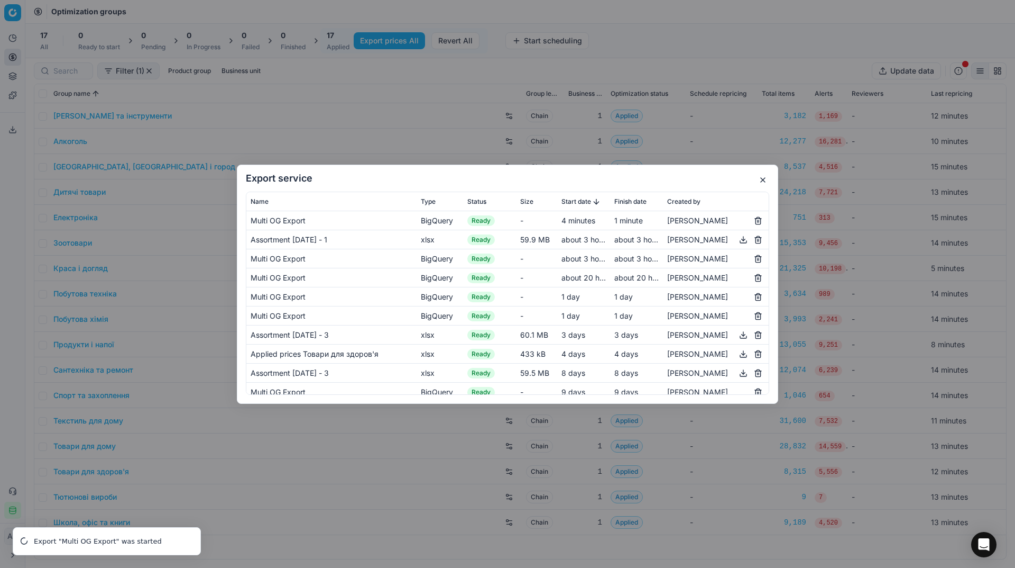
click at [764, 180] on button "button" at bounding box center [763, 179] width 13 height 13
